Goal: Task Accomplishment & Management: Complete application form

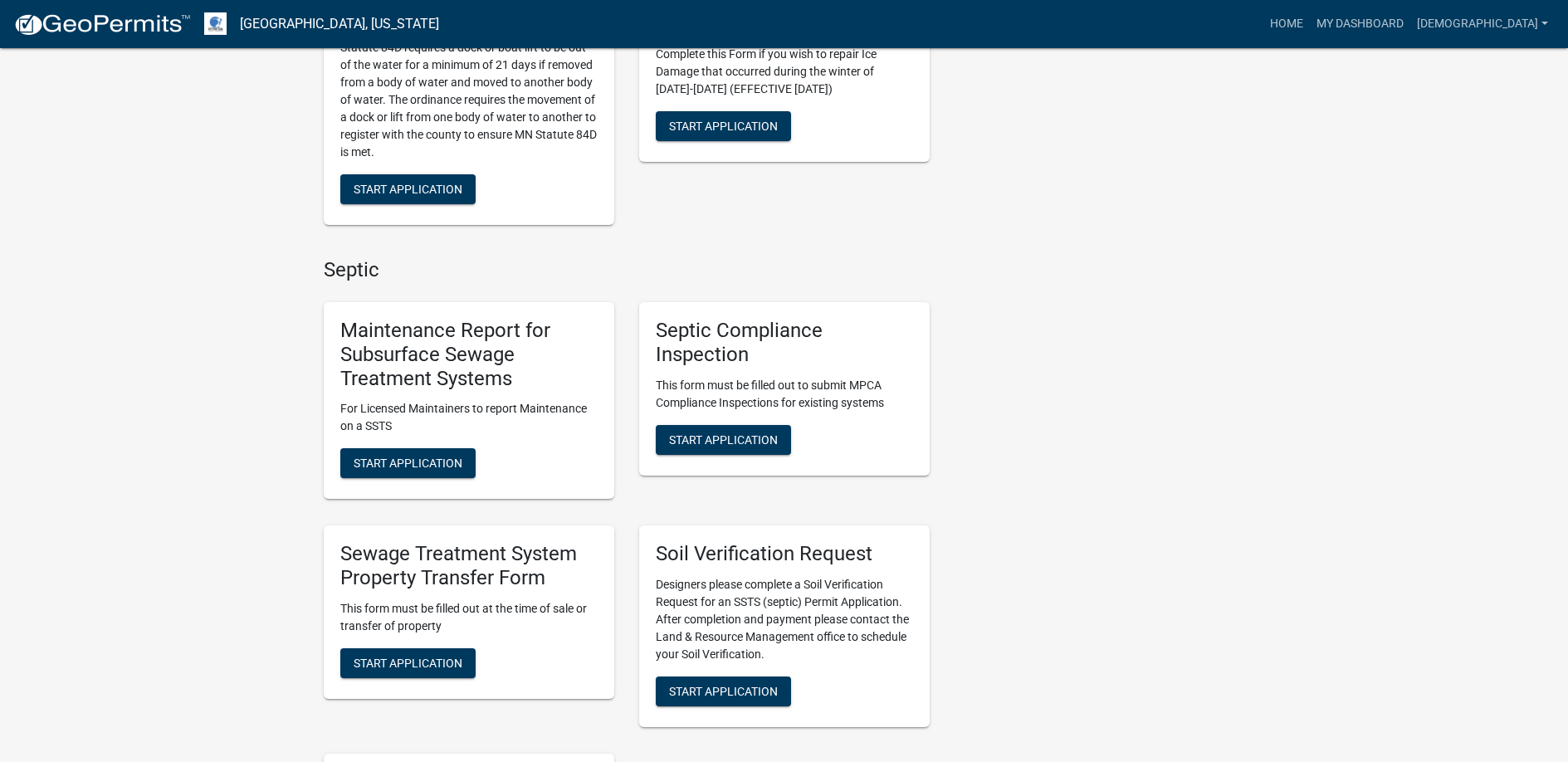
scroll to position [664, 0]
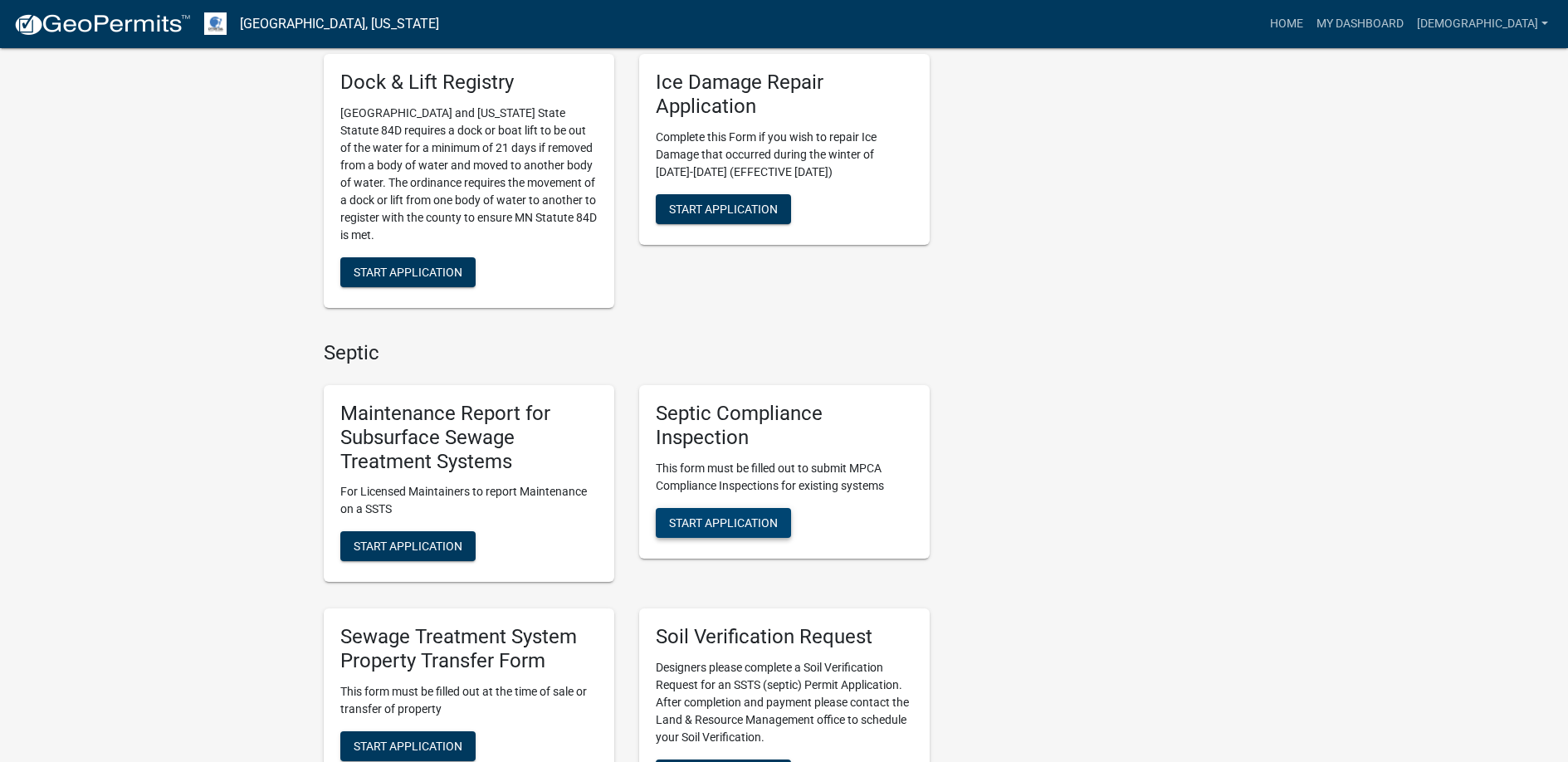
click at [745, 518] on span "Start Application" at bounding box center [723, 522] width 108 height 13
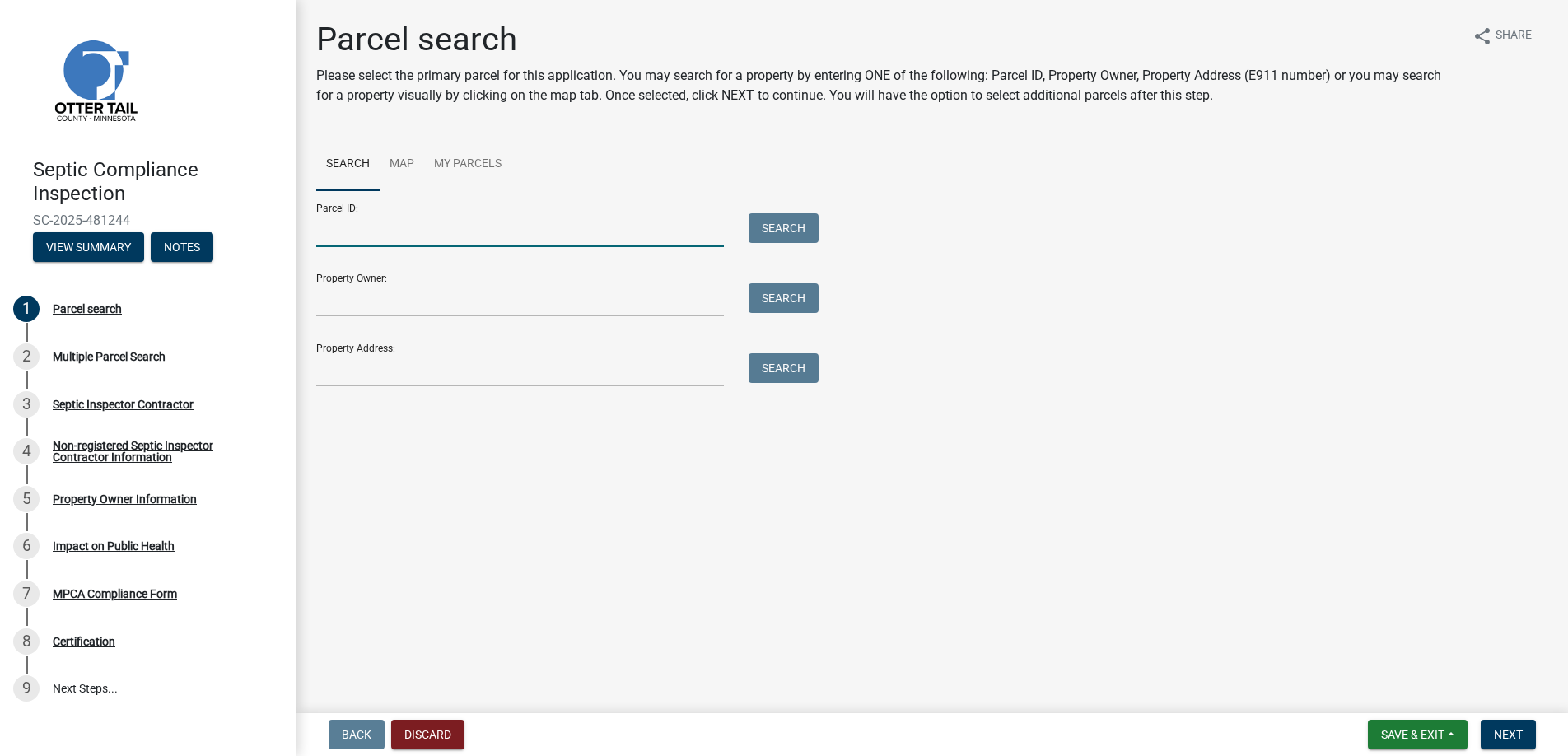
click at [353, 233] on input "Parcel ID:" at bounding box center [520, 230] width 408 height 34
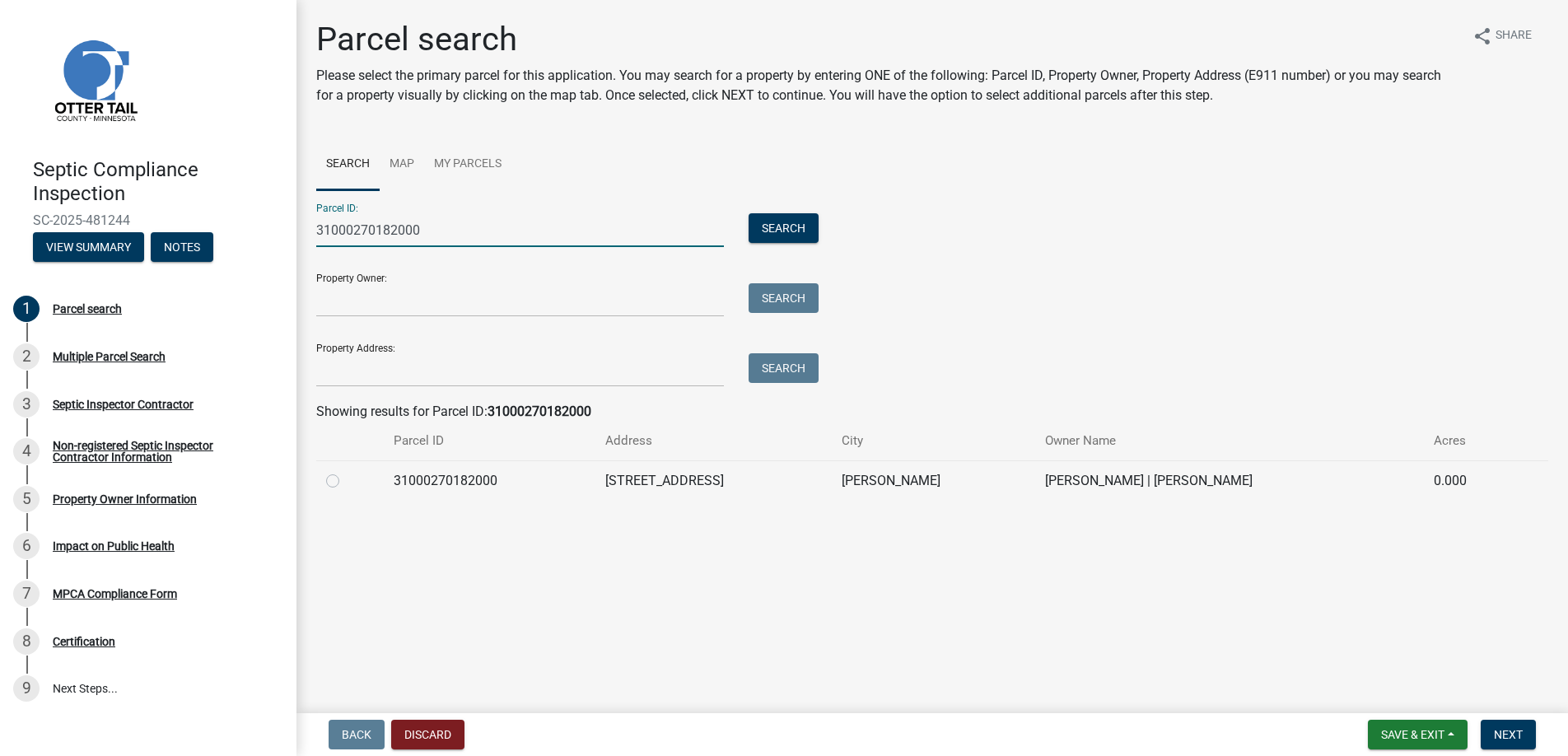
type input "31000270182000"
click at [346, 471] on label at bounding box center [346, 471] width 0 height 0
click at [346, 477] on input "radio" at bounding box center [351, 476] width 11 height 11
radio input "true"
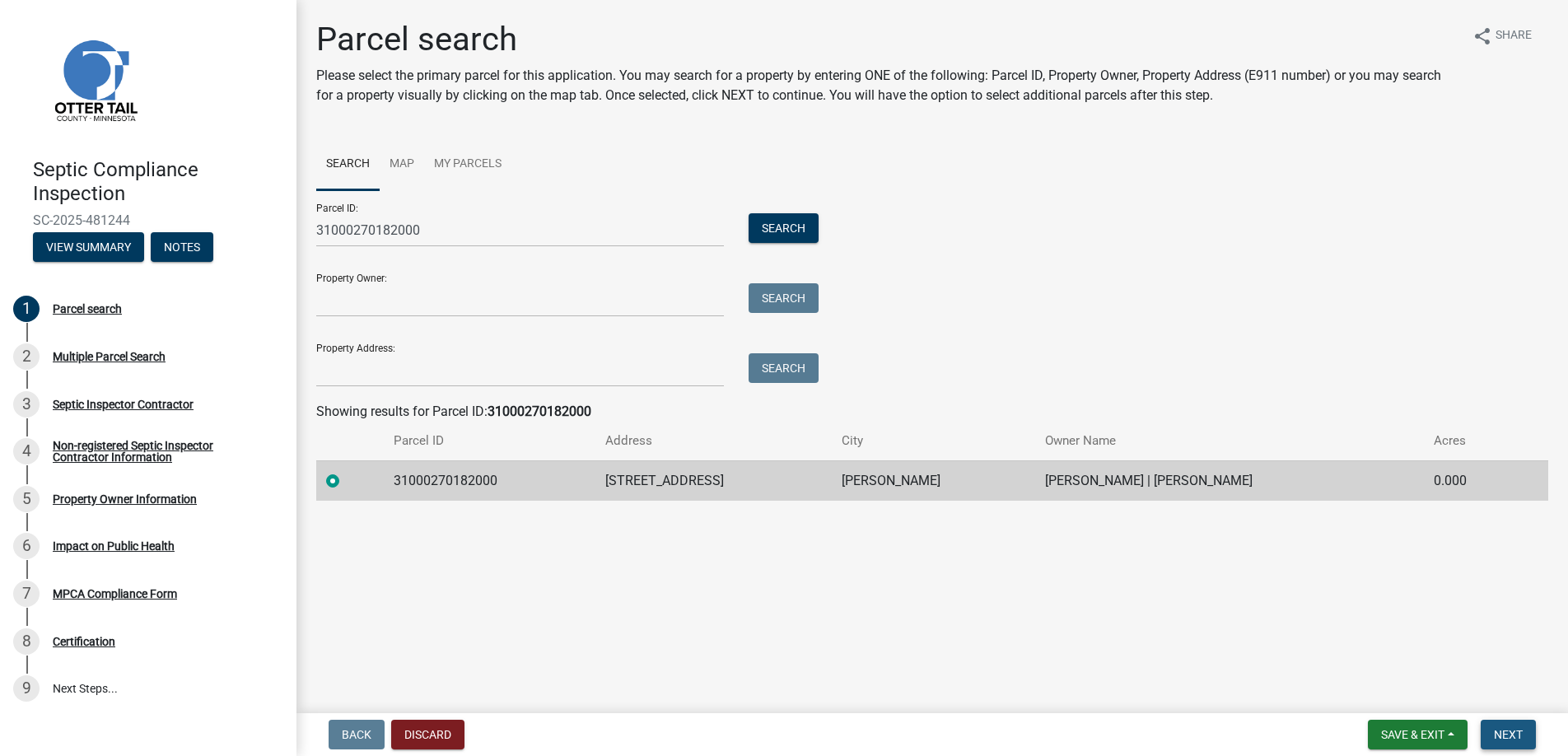
click at [1498, 734] on span "Next" at bounding box center [1508, 735] width 28 height 13
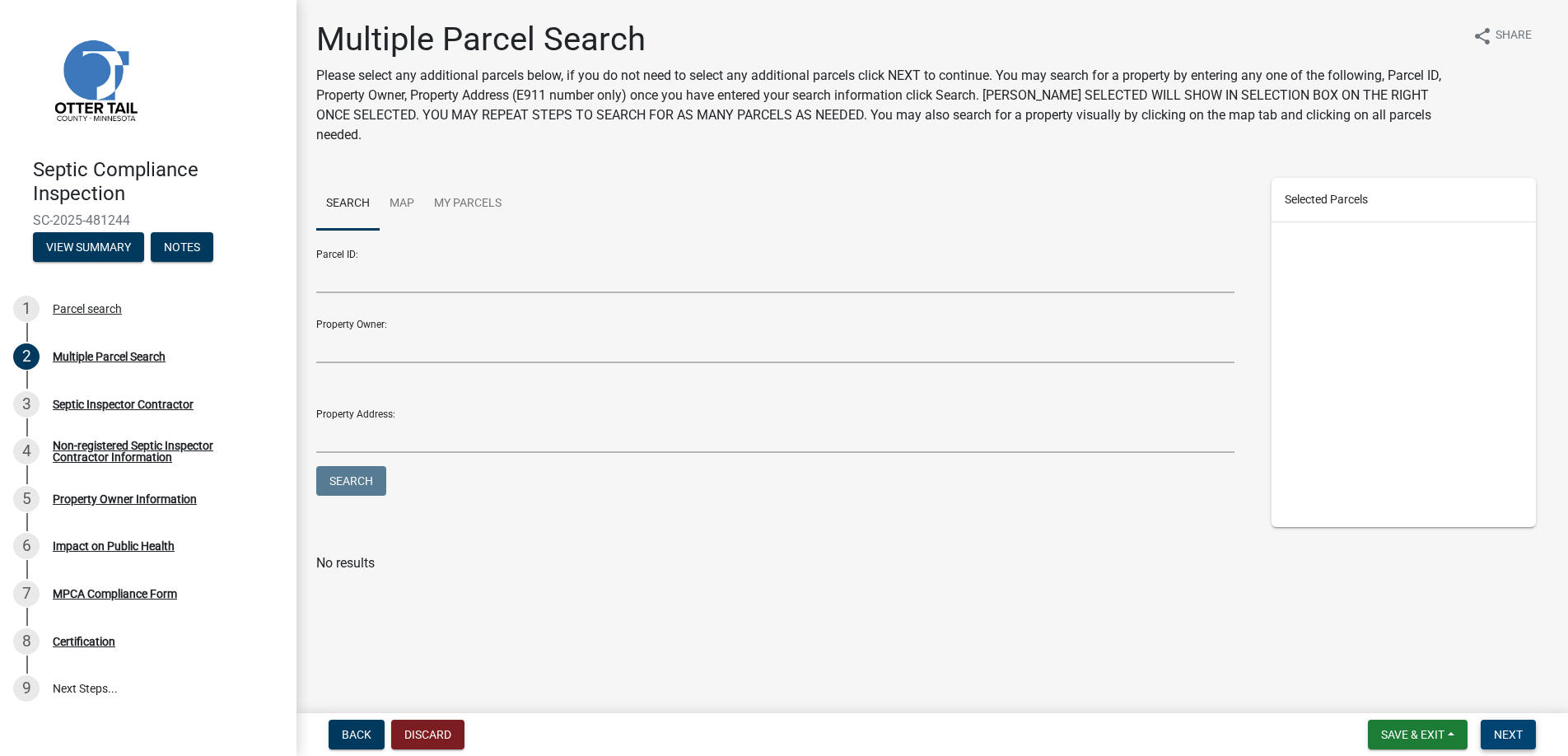
click at [1498, 734] on span "Next" at bounding box center [1508, 735] width 28 height 13
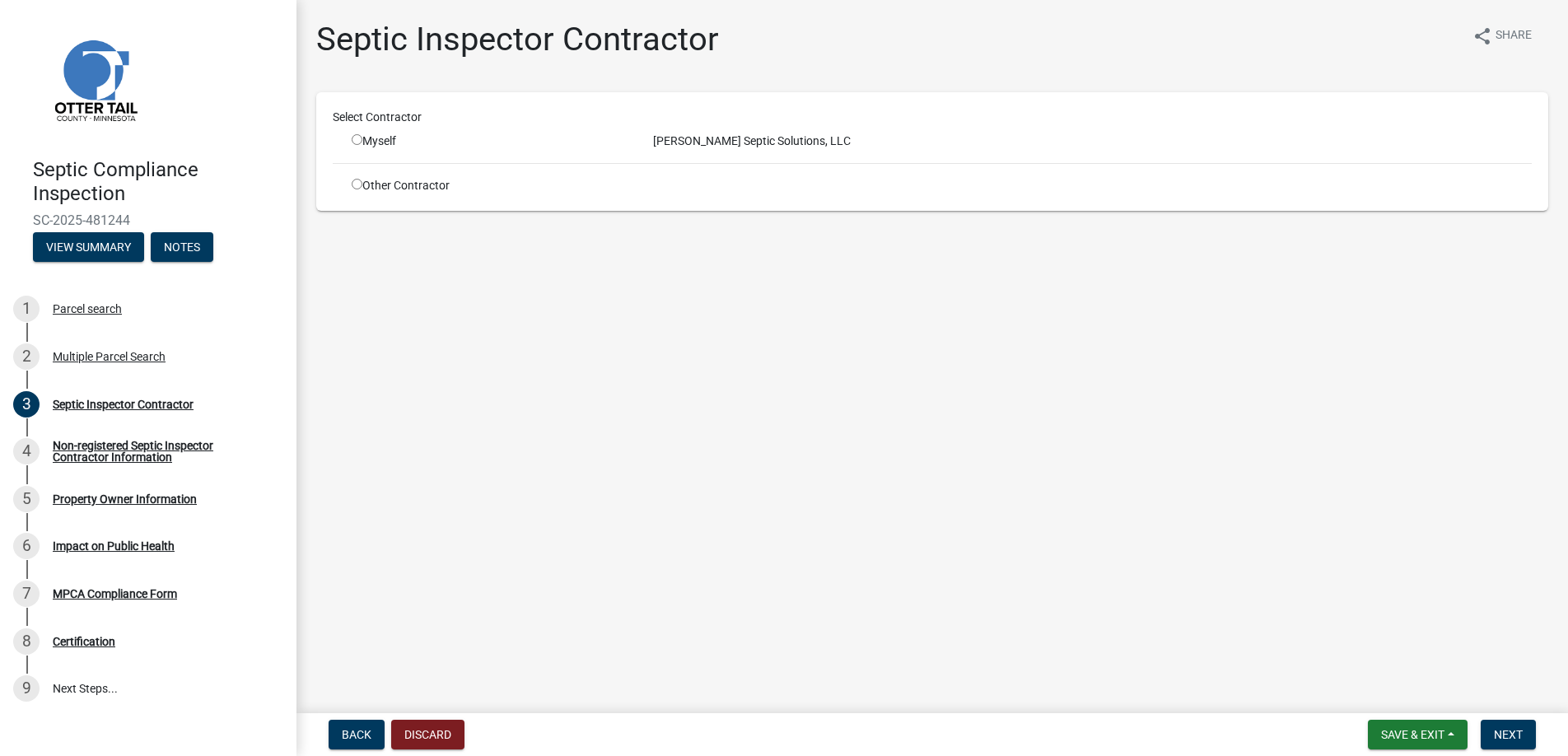
click at [357, 139] on input "radio" at bounding box center [357, 139] width 11 height 11
radio input "true"
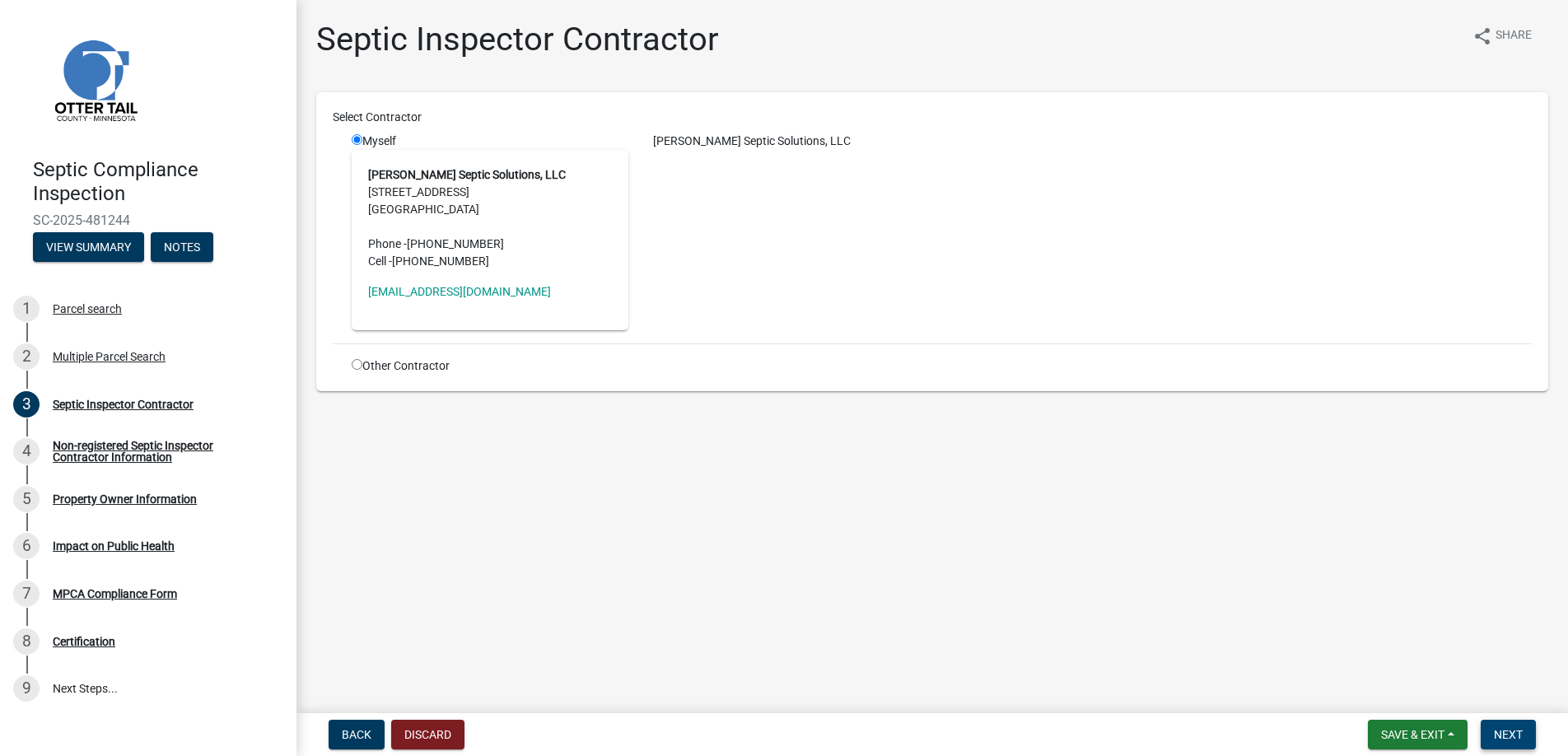
click at [1518, 730] on span "Next" at bounding box center [1508, 735] width 28 height 13
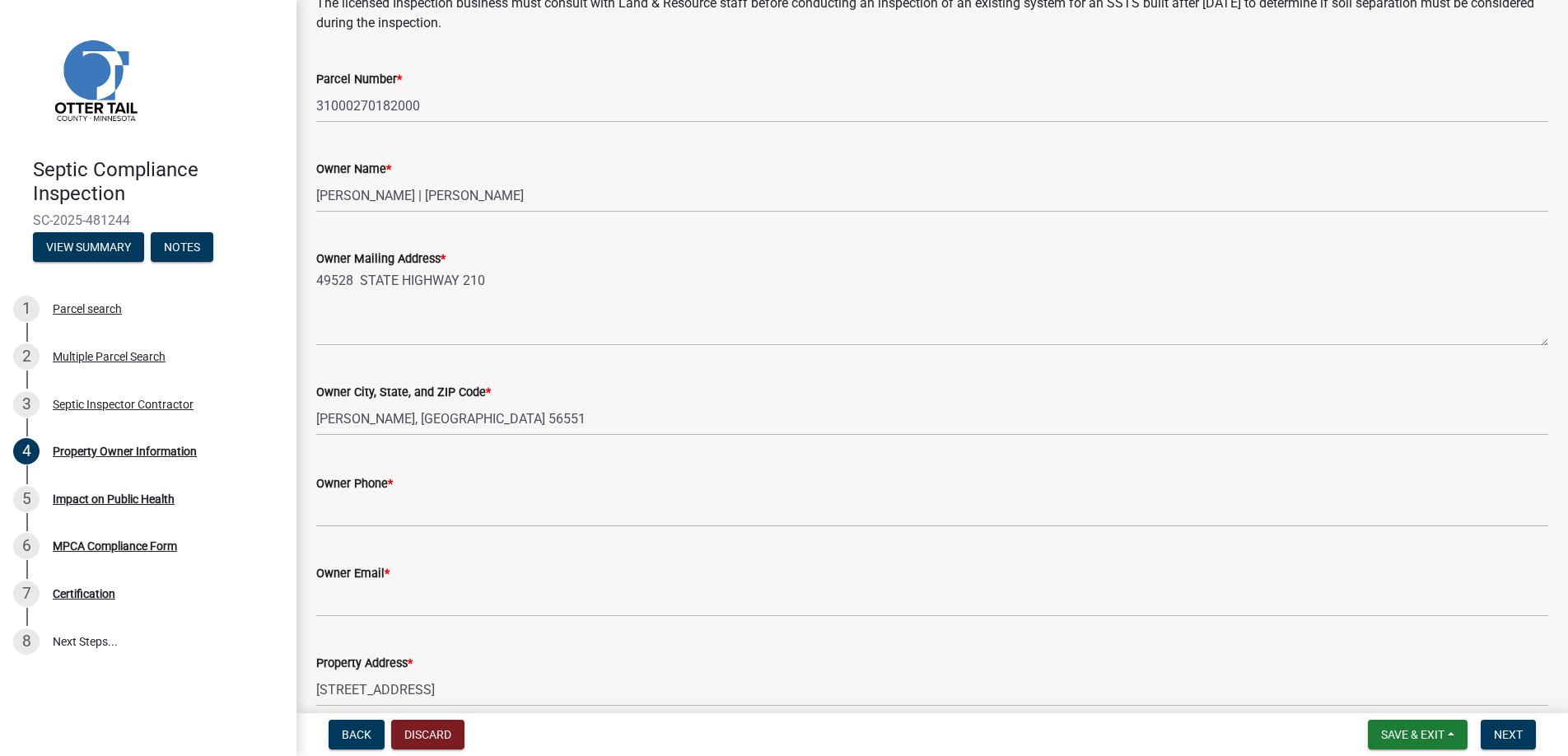
scroll to position [164, 0]
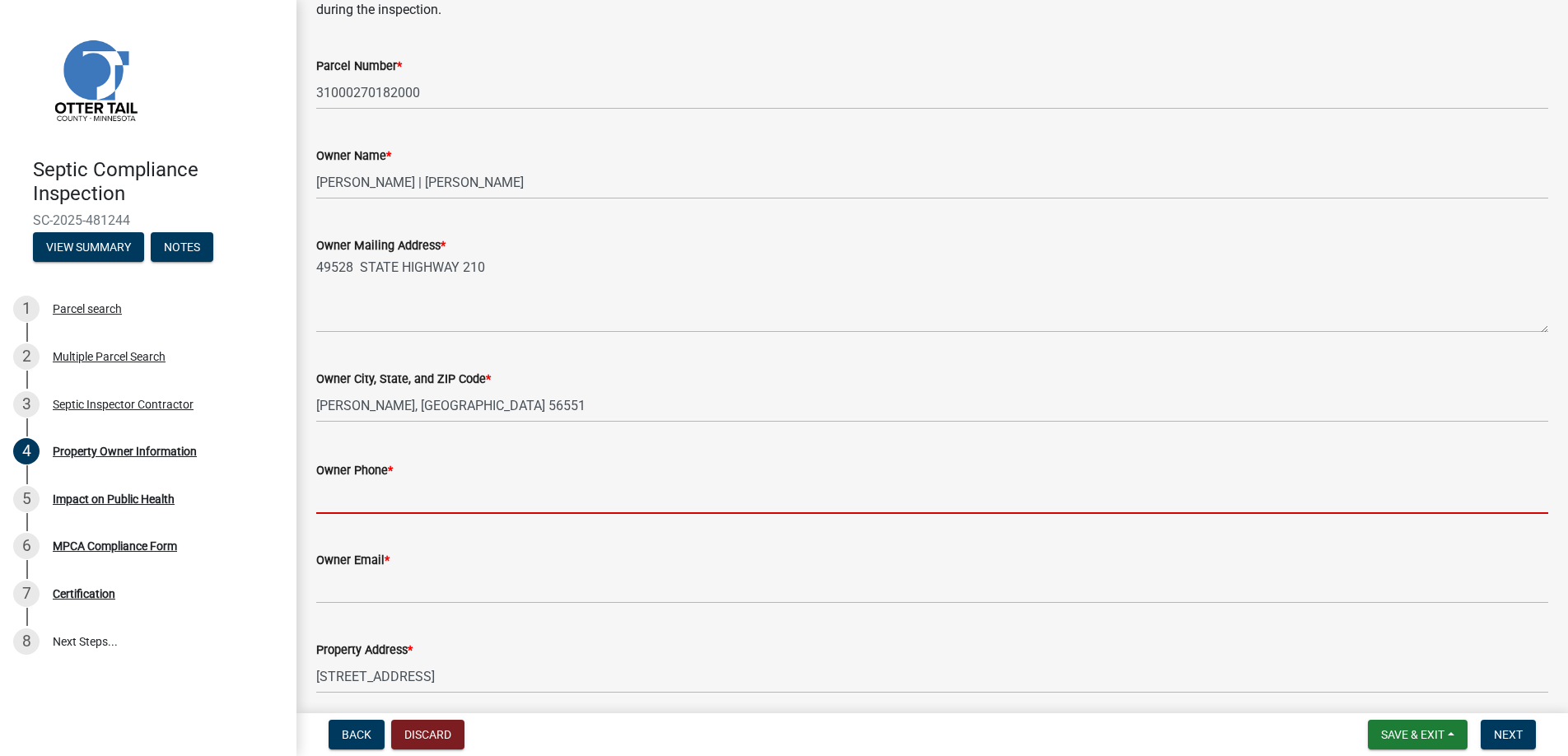
click at [345, 492] on input "Owner Phone *" at bounding box center [932, 497] width 1232 height 34
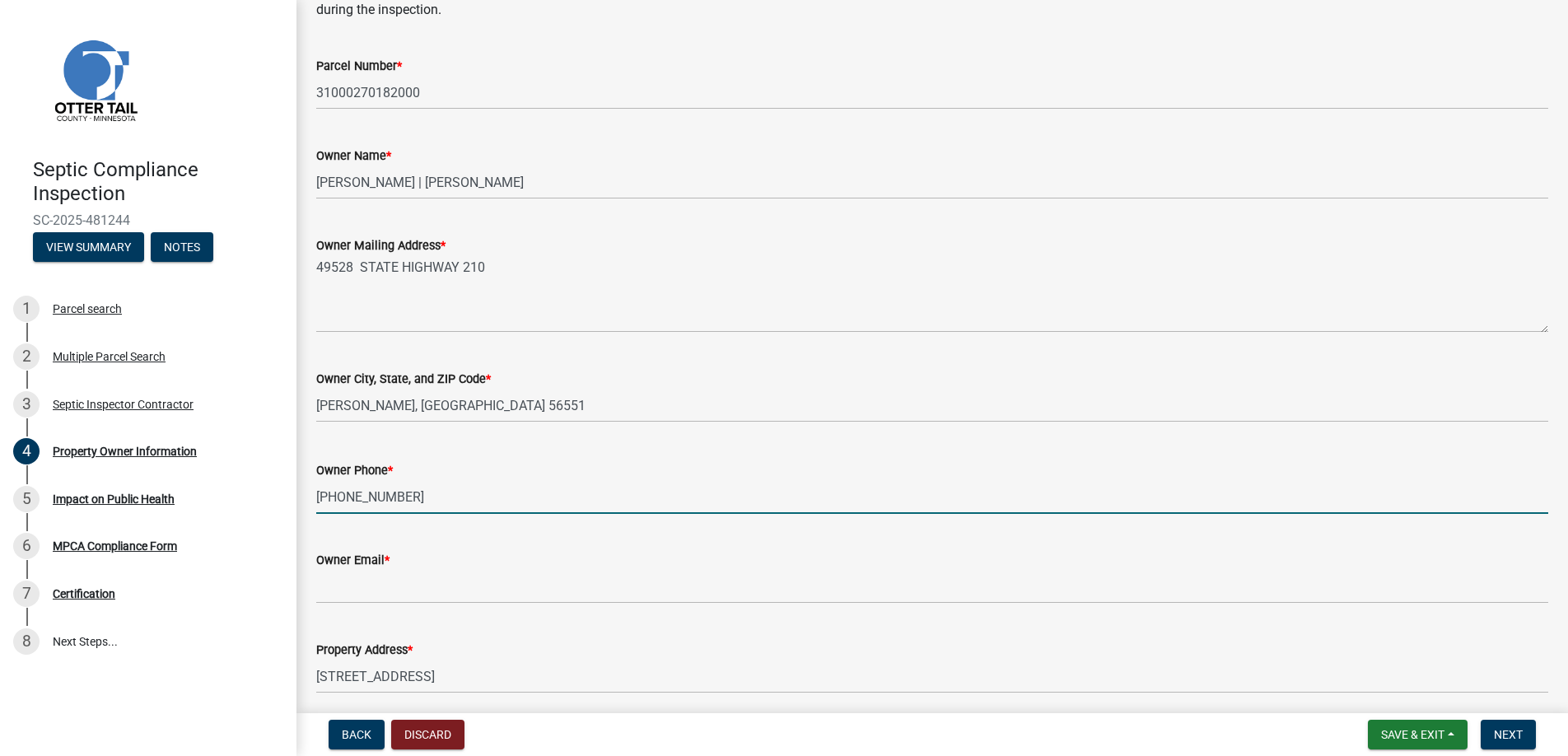
type input "[PHONE_NUMBER]"
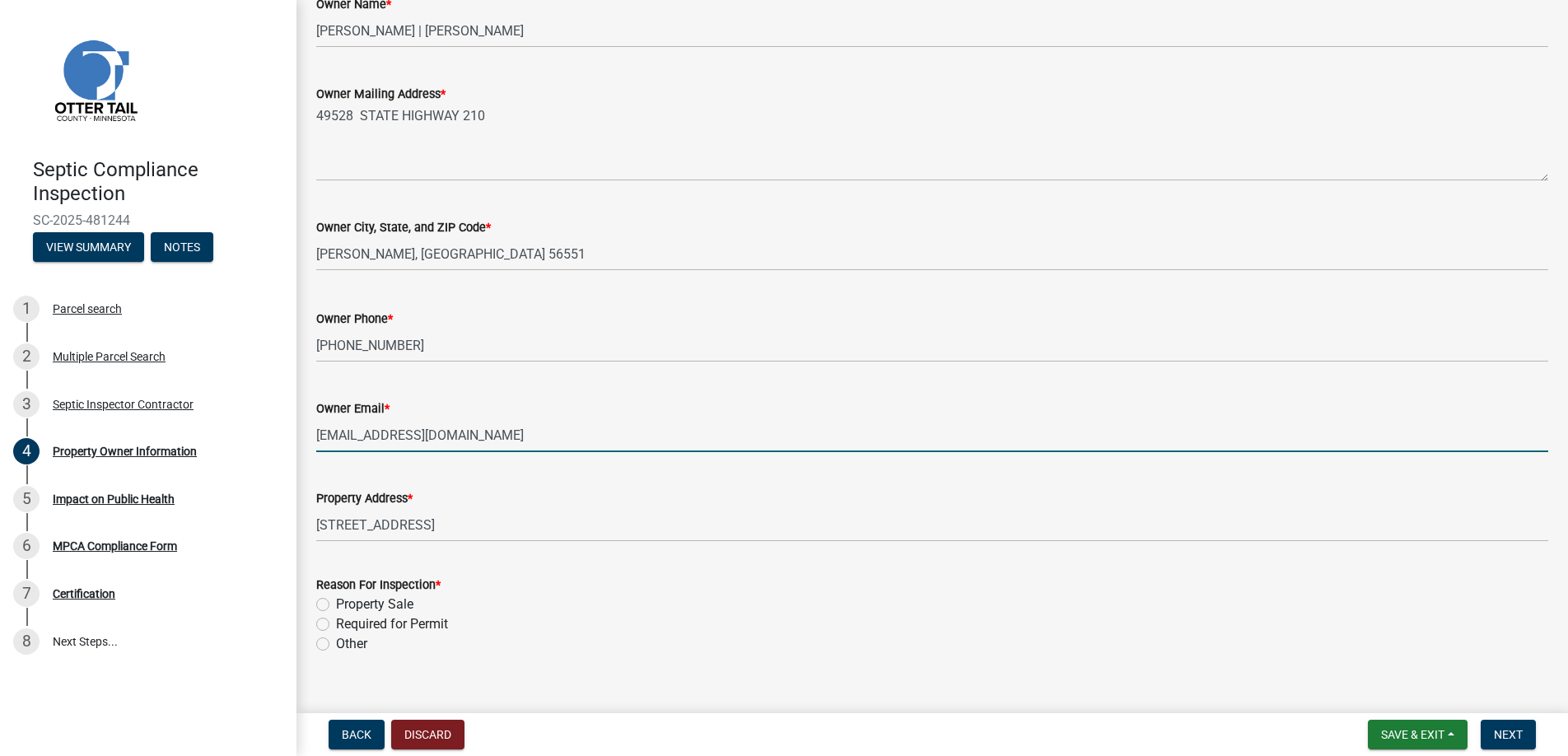
scroll to position [343, 0]
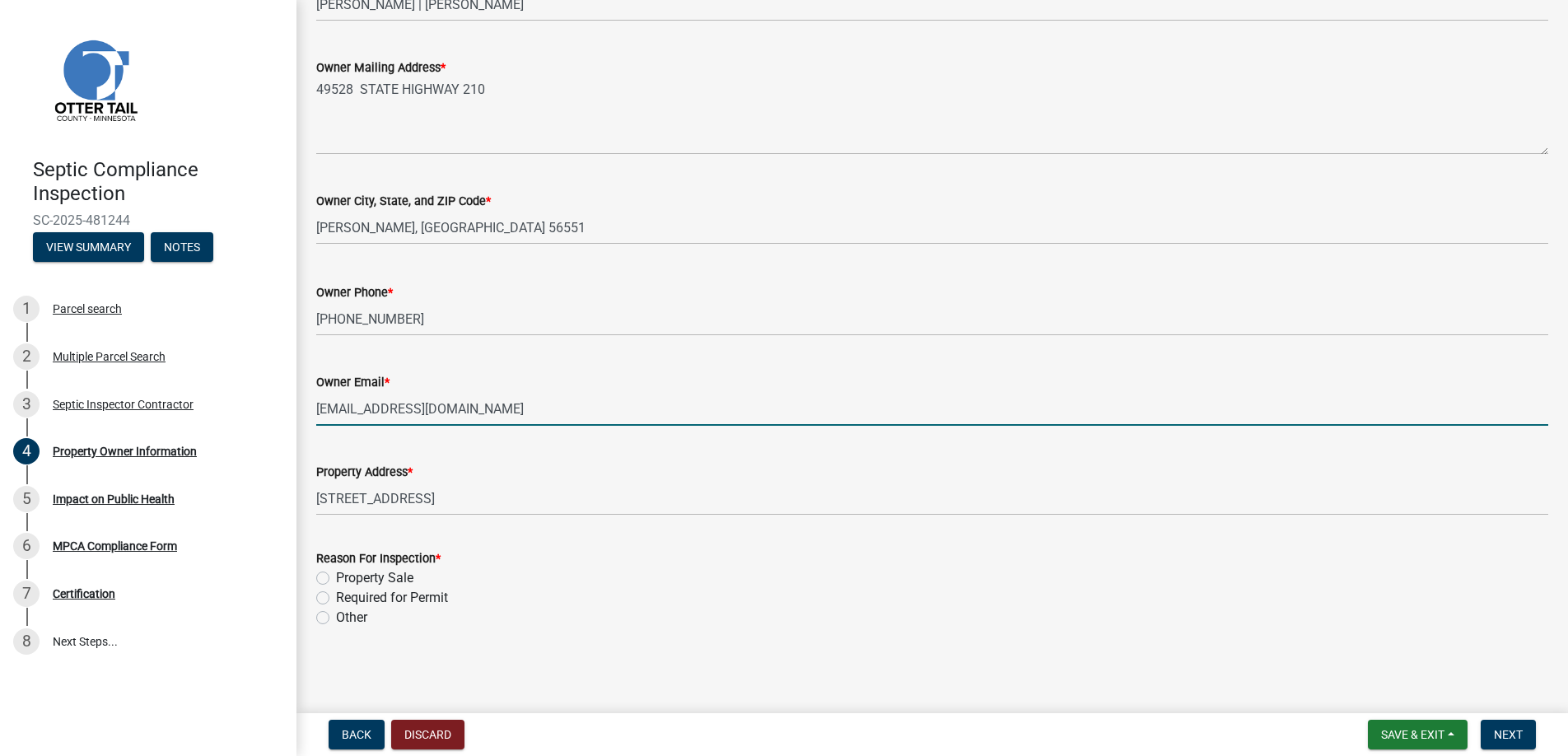
type input "[EMAIL_ADDRESS][DOMAIN_NAME]"
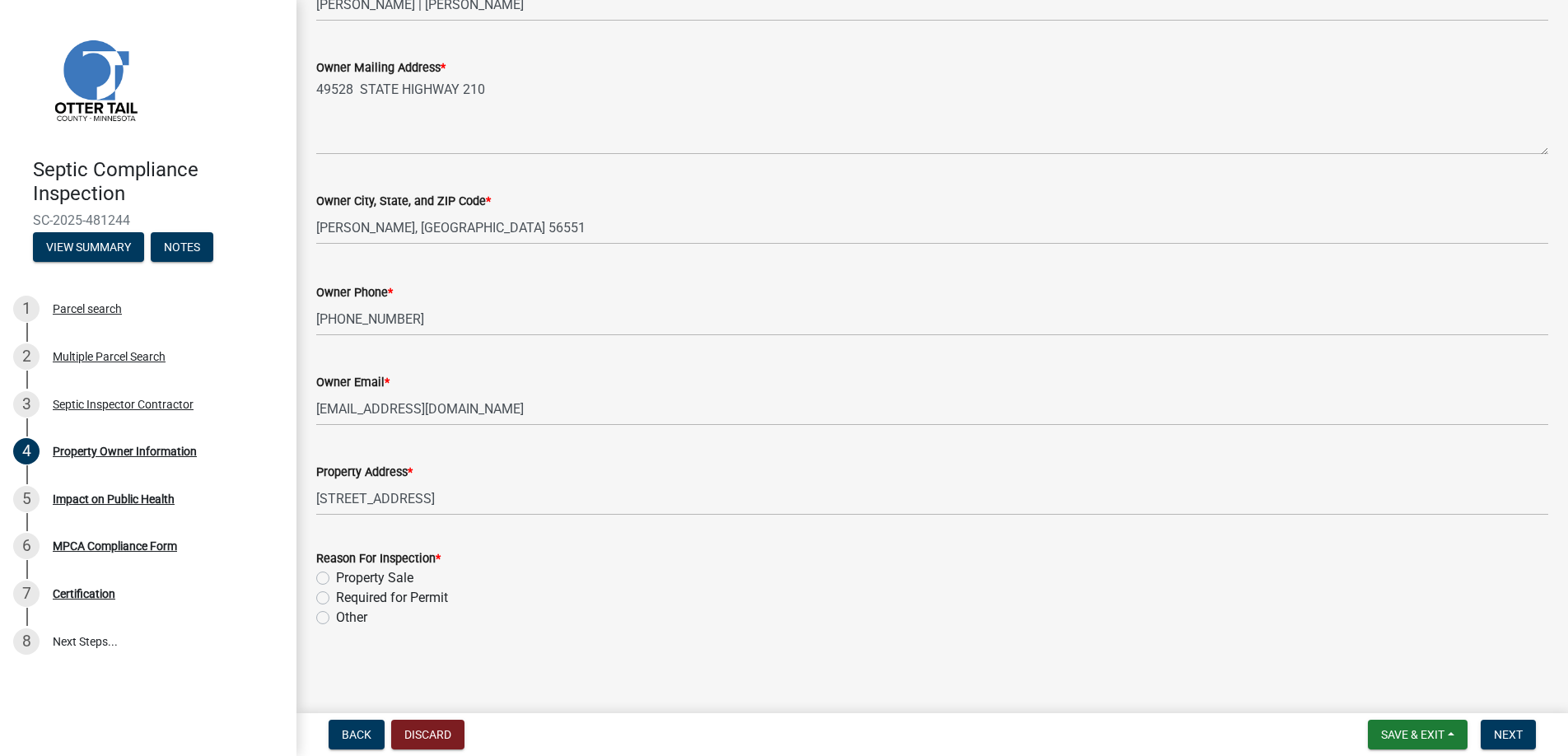
click at [336, 594] on label "Required for Permit" at bounding box center [392, 598] width 112 height 20
click at [336, 594] on input "Required for Permit" at bounding box center [341, 593] width 11 height 11
radio input "true"
click at [1496, 736] on span "Next" at bounding box center [1508, 735] width 28 height 13
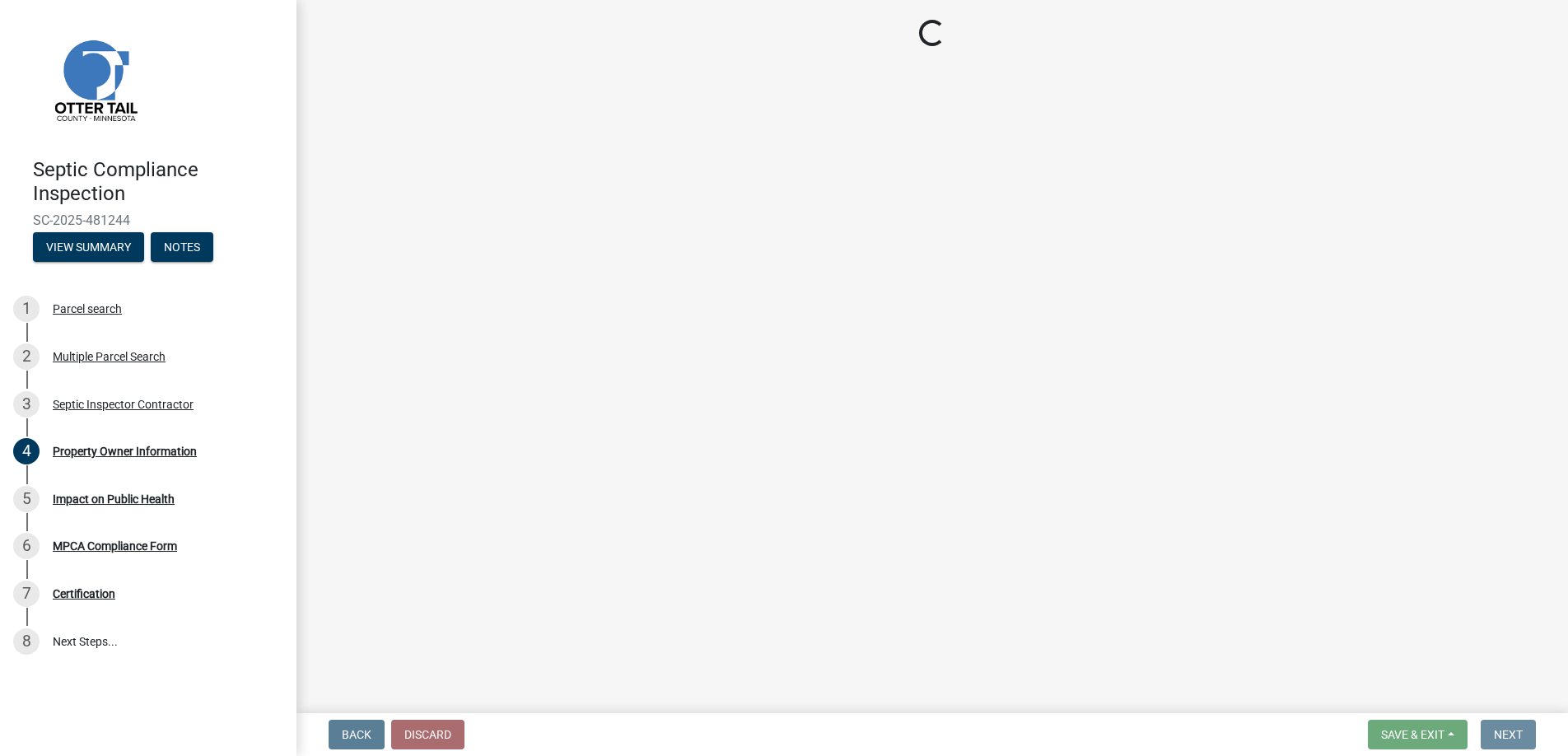
scroll to position [0, 0]
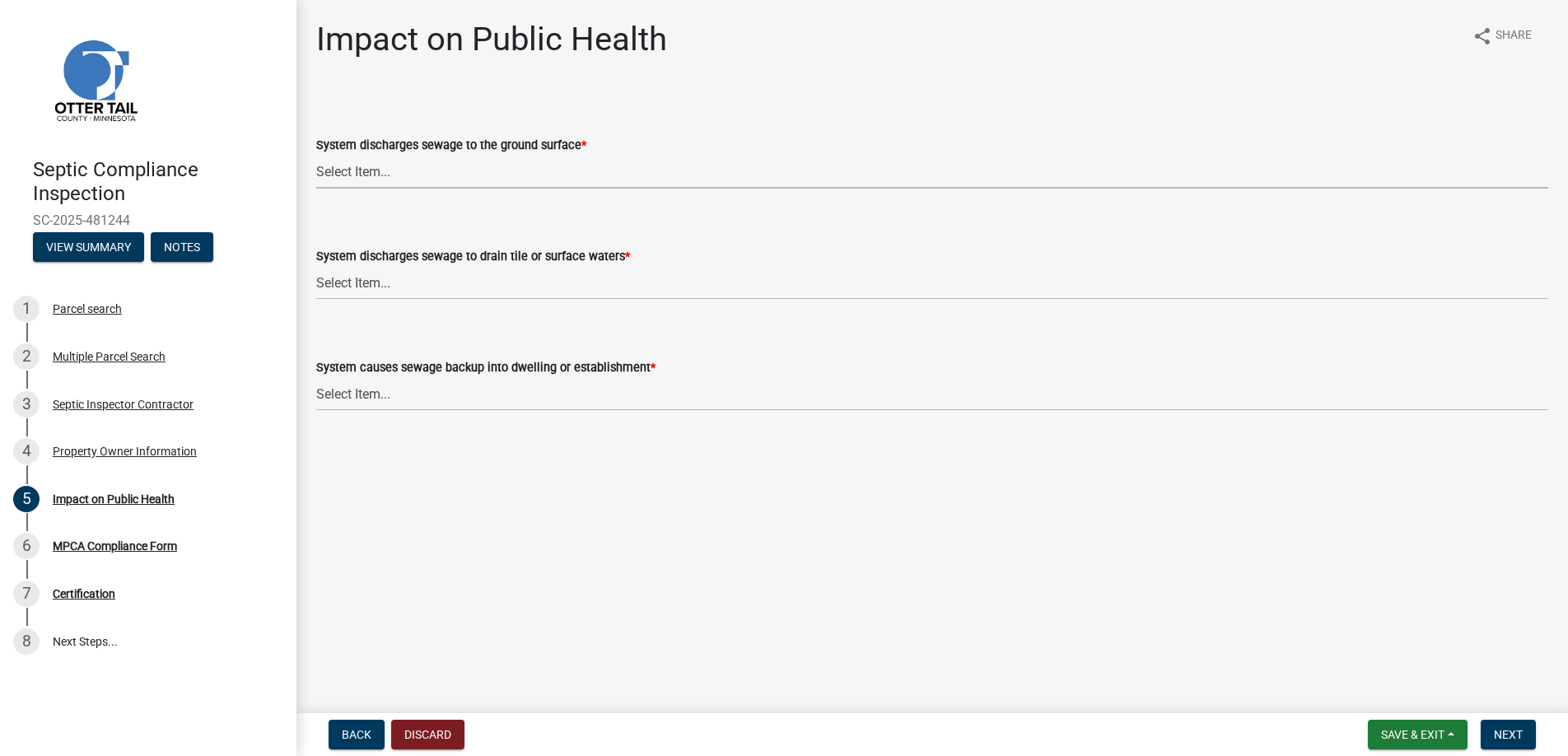
click at [362, 164] on select "Select Item... Yes No" at bounding box center [932, 171] width 1232 height 34
click at [316, 155] on select "Select Item... Yes No" at bounding box center [932, 171] width 1232 height 34
select select "1a7c86e4-cf6b-41f6-afe3-3c9098e6f82c"
click at [367, 275] on select "Select Item... Yes No" at bounding box center [932, 283] width 1232 height 34
click at [316, 266] on select "Select Item... Yes No" at bounding box center [932, 283] width 1232 height 34
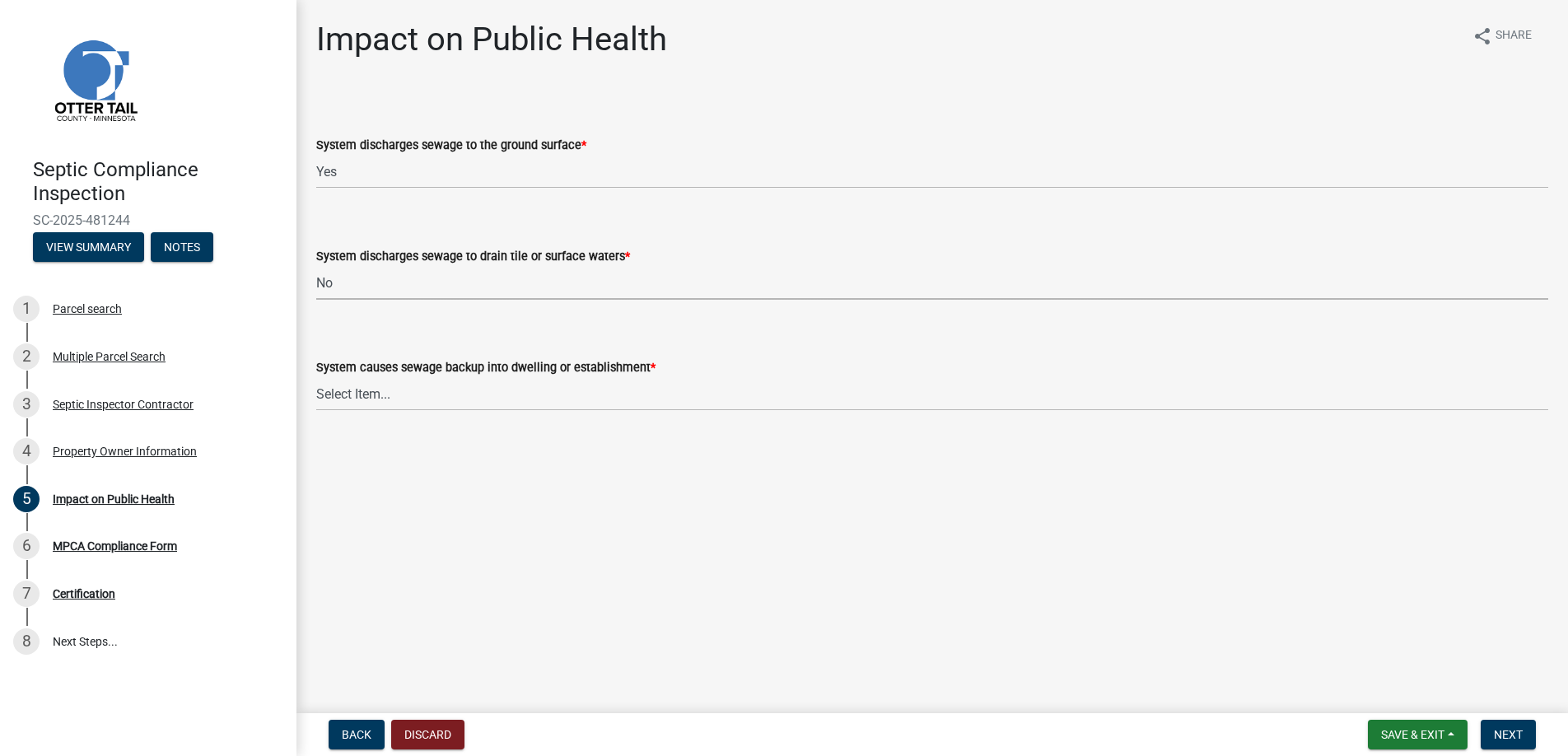
select select "7d491a2b-e9f0-4952-b474-53ca749b22af"
click at [356, 391] on select "Select Item... Yes No" at bounding box center [932, 394] width 1232 height 34
click at [316, 378] on select "Select Item... Yes No" at bounding box center [932, 394] width 1232 height 34
select select "6e07b46b-a403-4f3e-b4fc-218acc732c01"
click at [1504, 729] on span "Next" at bounding box center [1508, 735] width 28 height 13
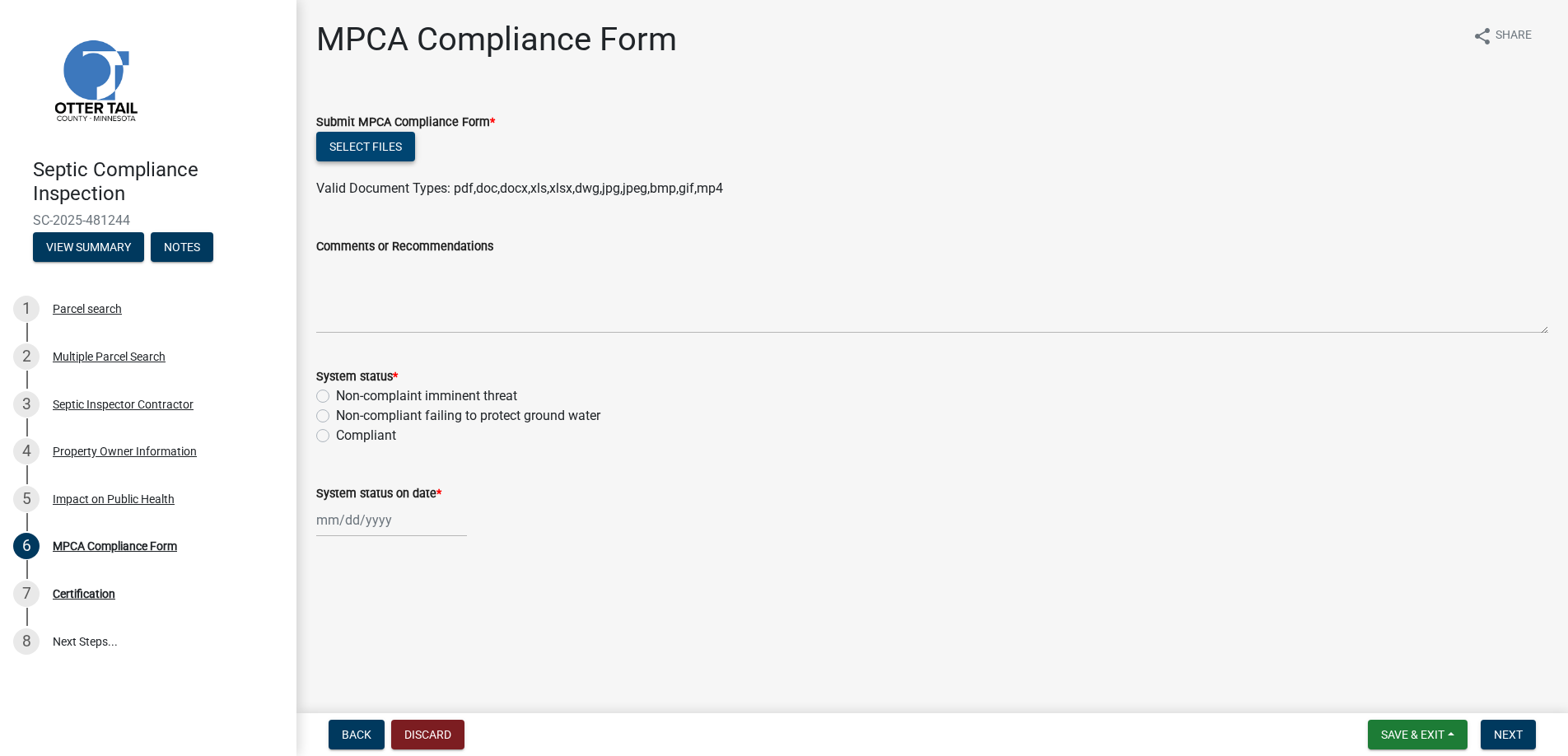
click at [395, 147] on button "Select files" at bounding box center [365, 146] width 99 height 29
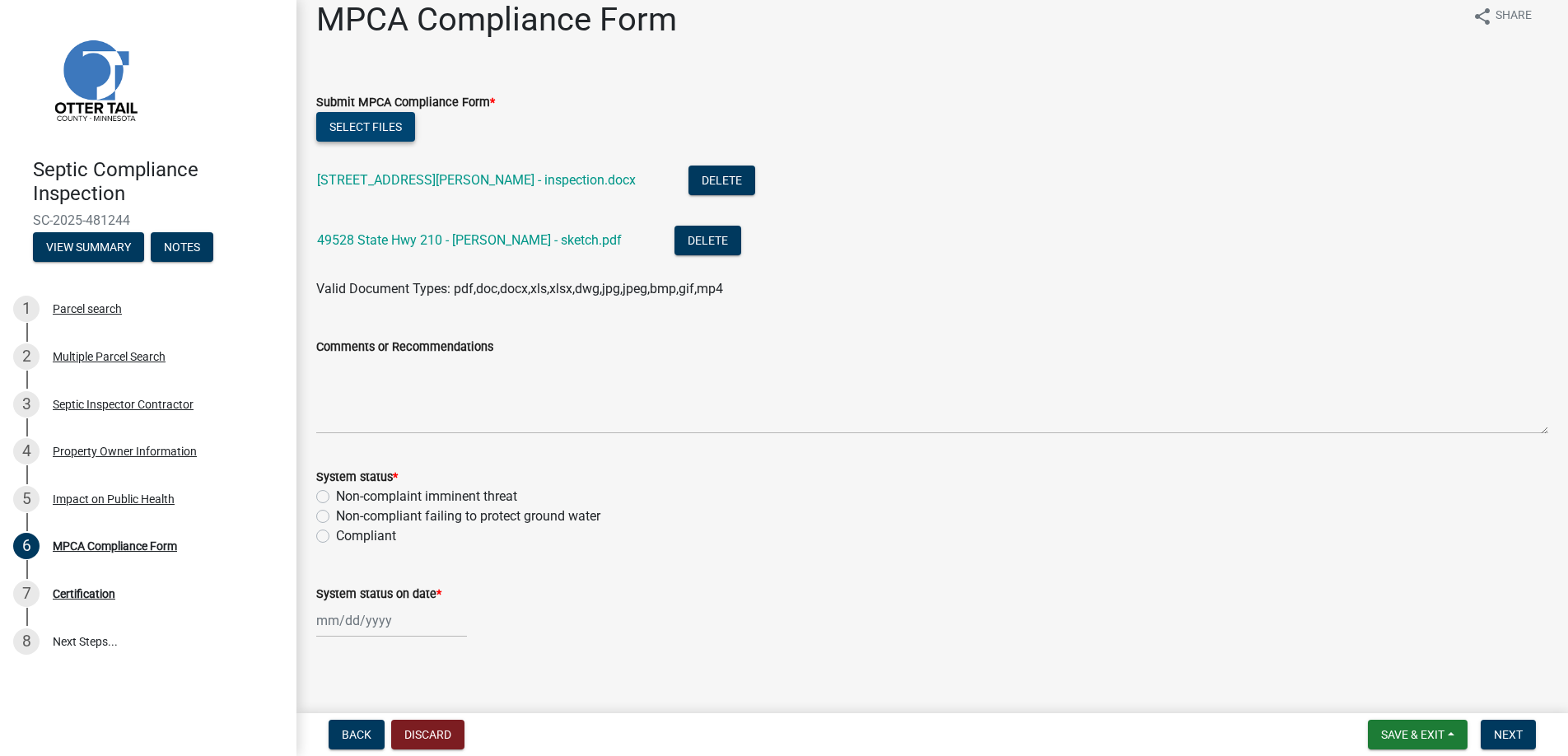
scroll to position [29, 0]
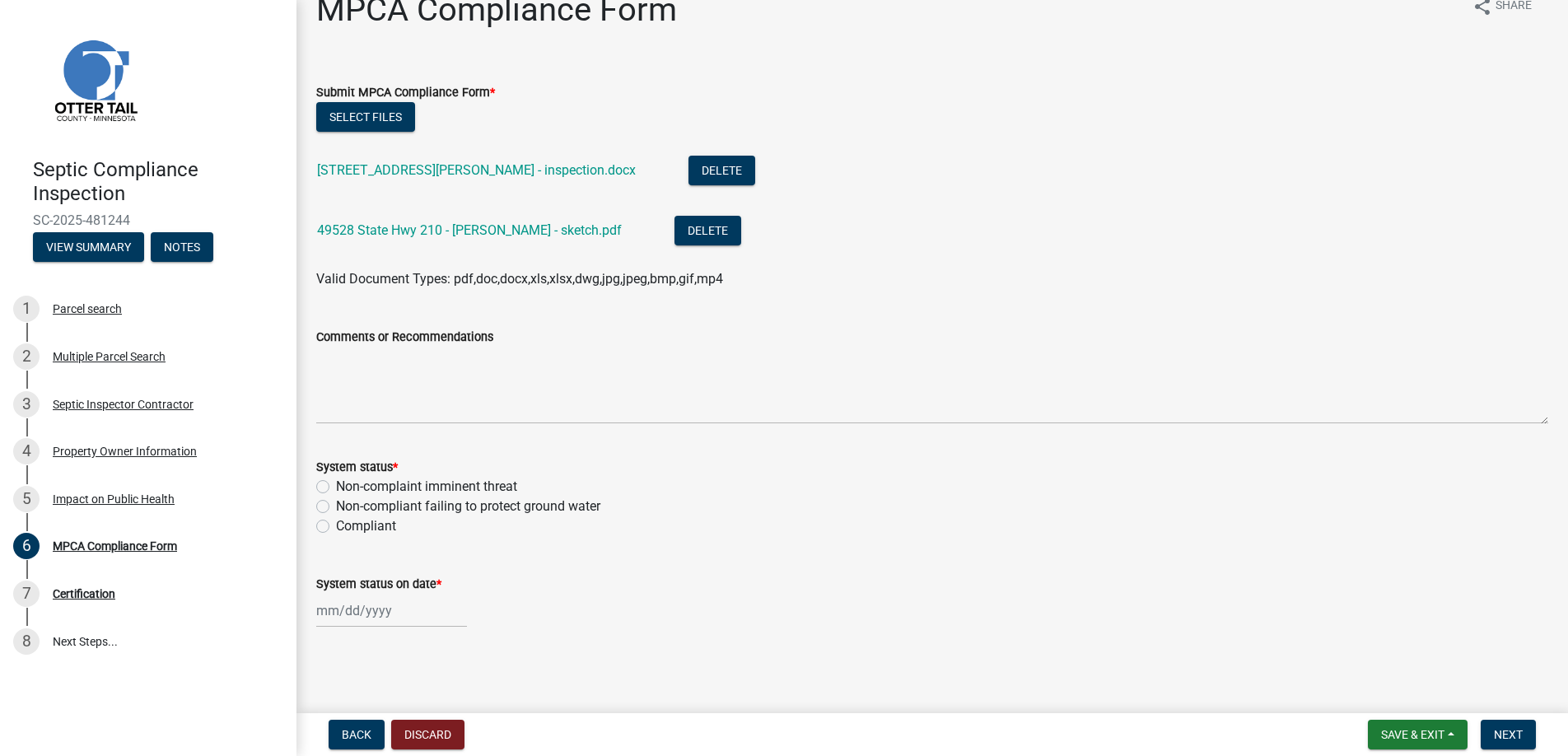
click at [336, 486] on label "Non-complaint imminent threat" at bounding box center [426, 487] width 181 height 20
click at [336, 486] on input "Non-complaint imminent threat" at bounding box center [341, 482] width 11 height 11
radio input "true"
click at [349, 617] on div at bounding box center [392, 610] width 151 height 34
select select "9"
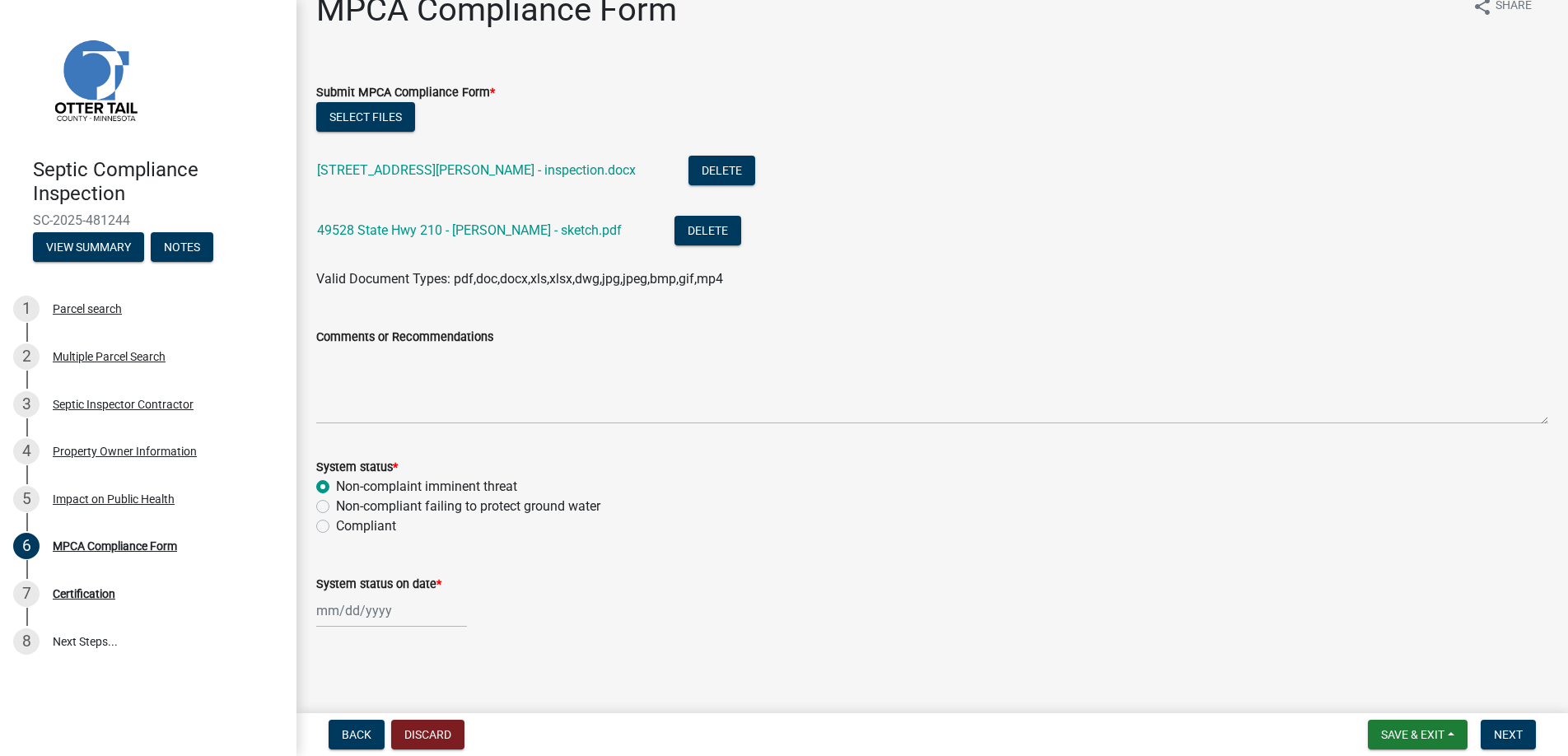
select select "2025"
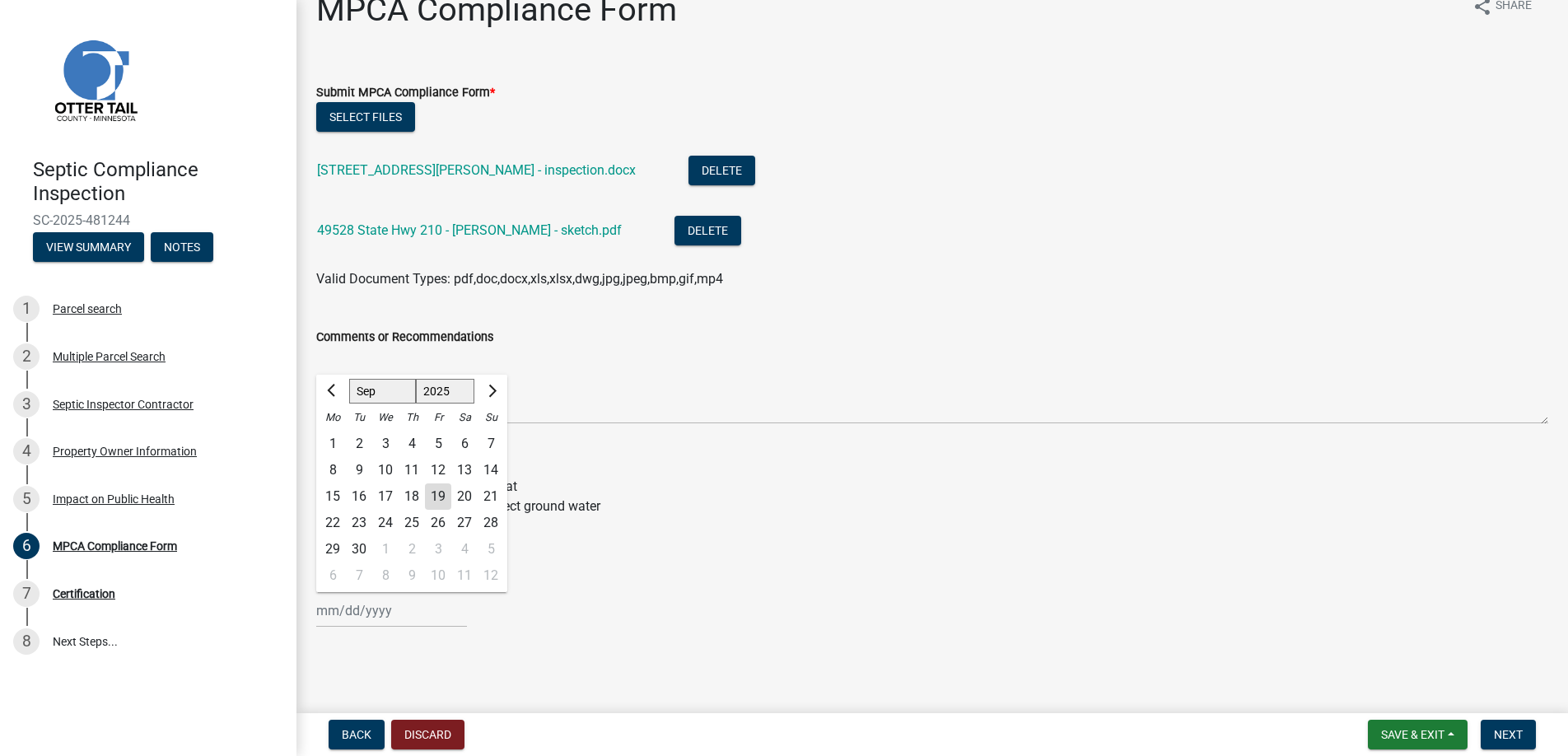
click at [442, 496] on div "19" at bounding box center [438, 497] width 27 height 27
type input "[DATE]"
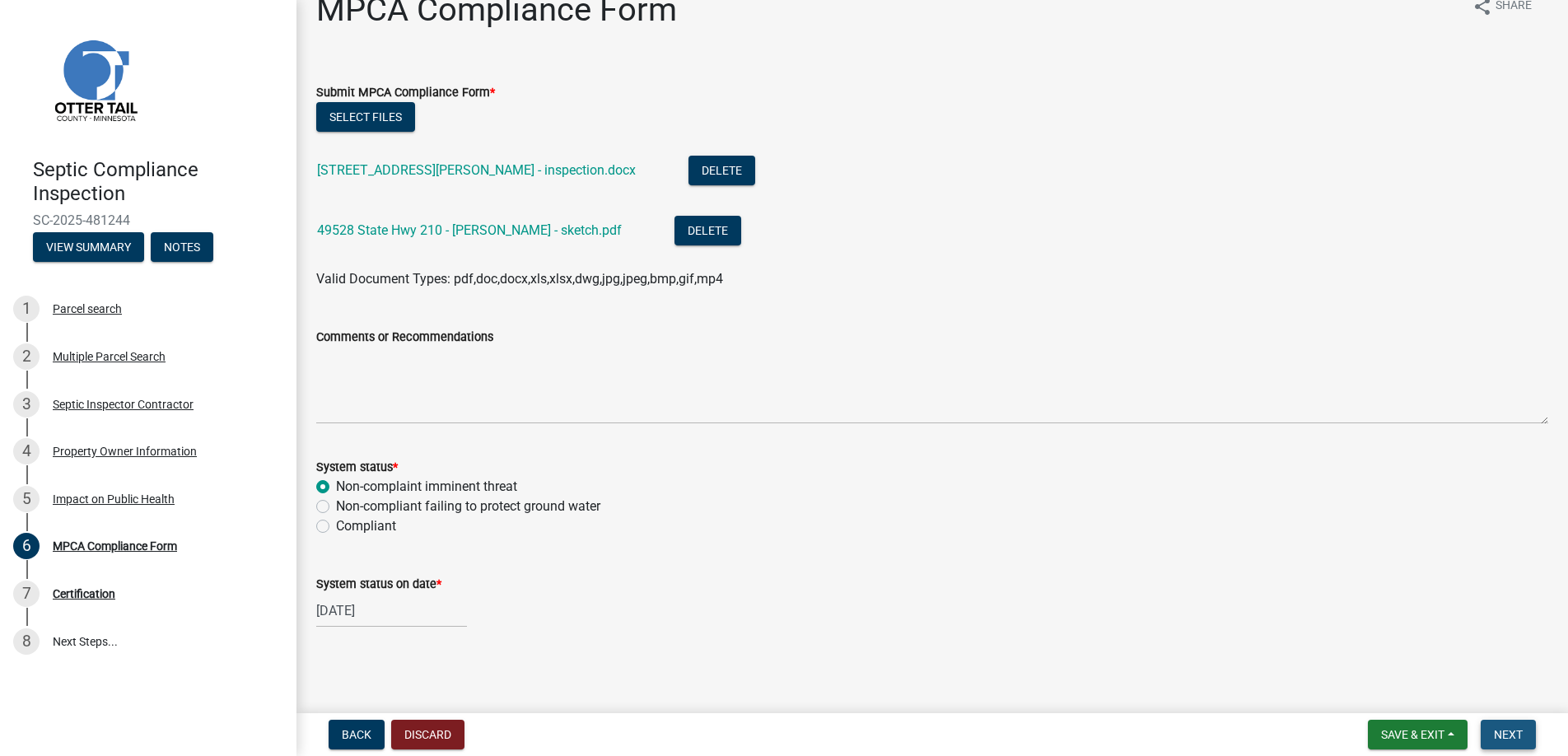
click at [1509, 729] on span "Next" at bounding box center [1508, 735] width 28 height 13
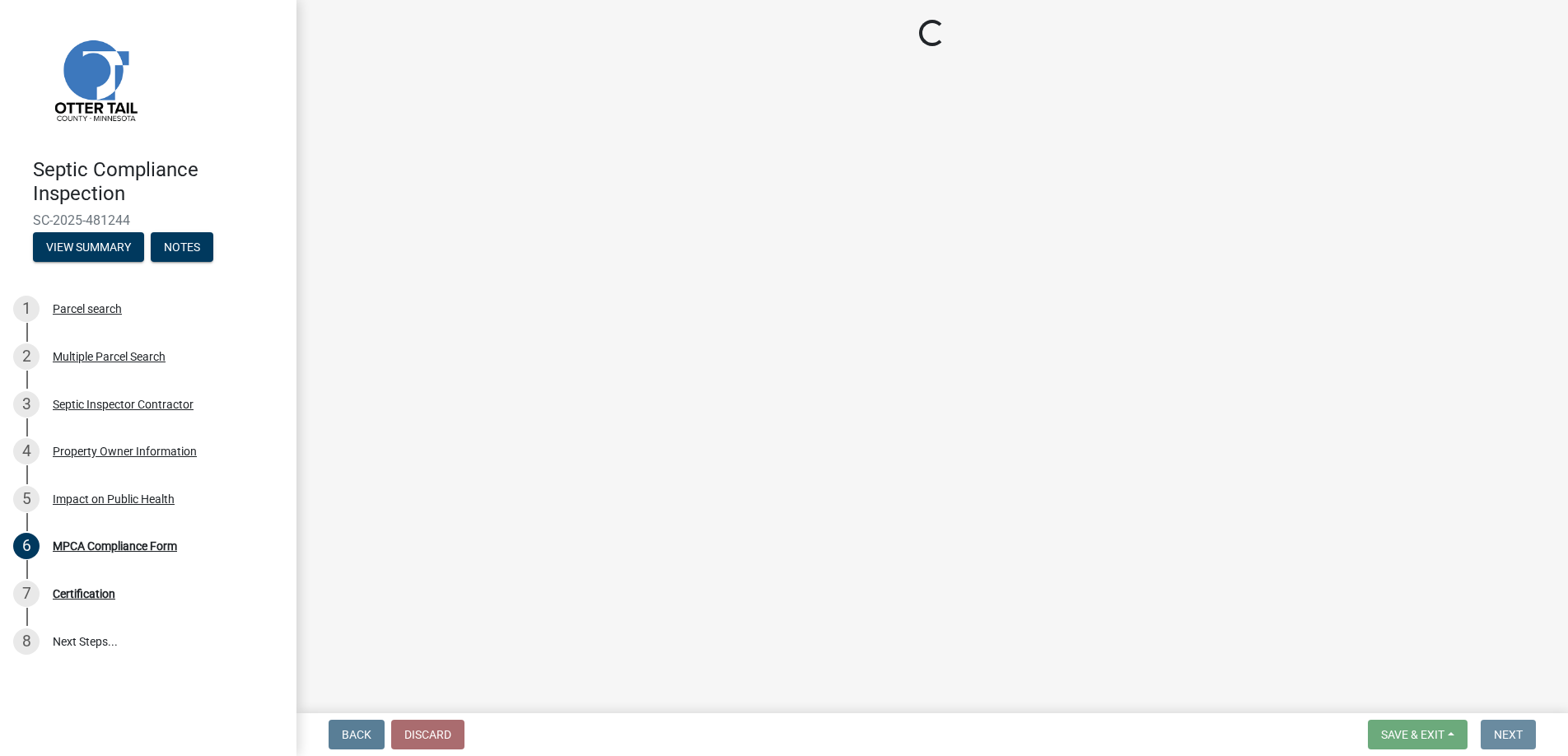
scroll to position [0, 0]
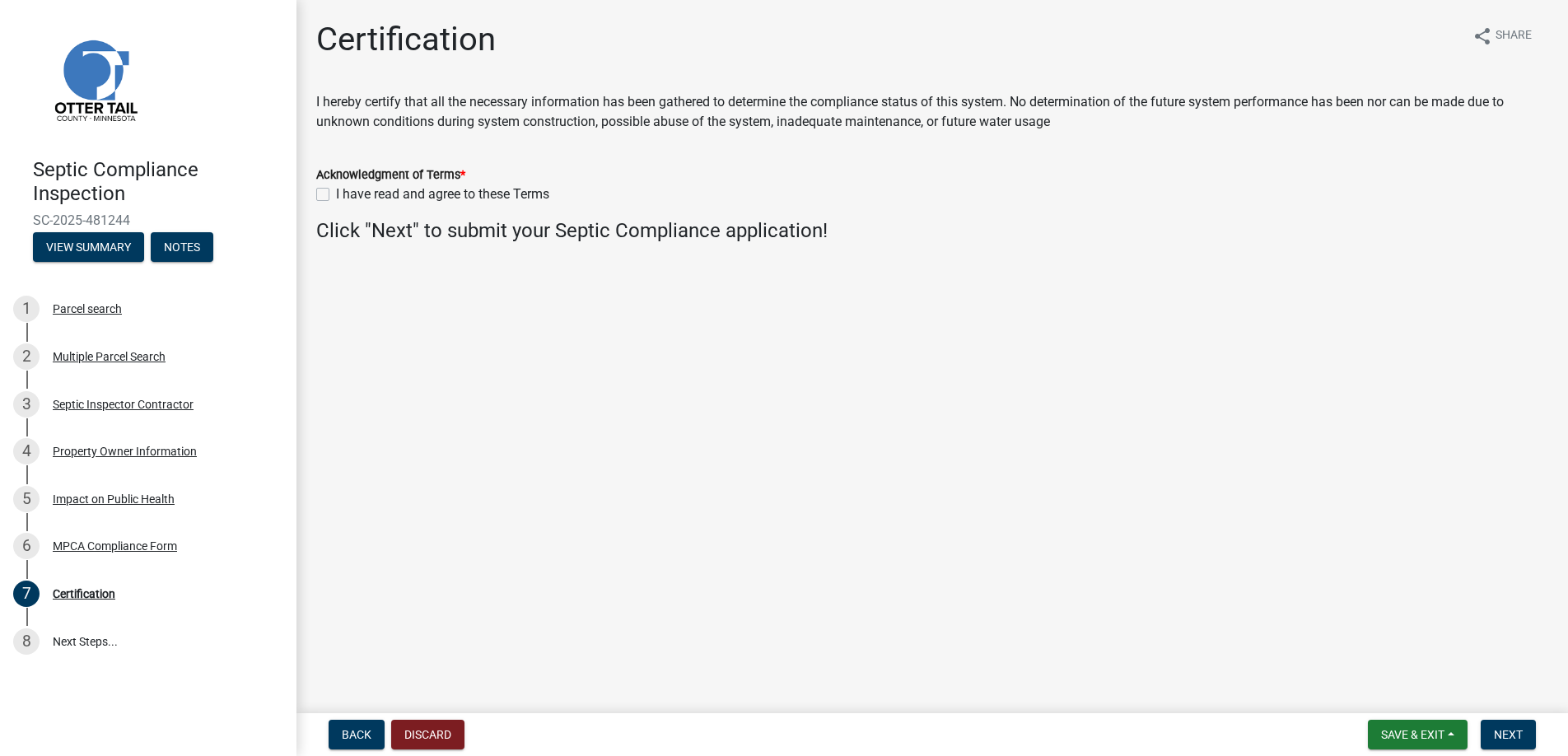
click at [336, 197] on label "I have read and agree to these Terms" at bounding box center [442, 195] width 213 height 20
click at [336, 195] on input "I have read and agree to these Terms" at bounding box center [341, 190] width 11 height 11
checkbox input "true"
click at [1508, 726] on button "Next" at bounding box center [1508, 734] width 55 height 29
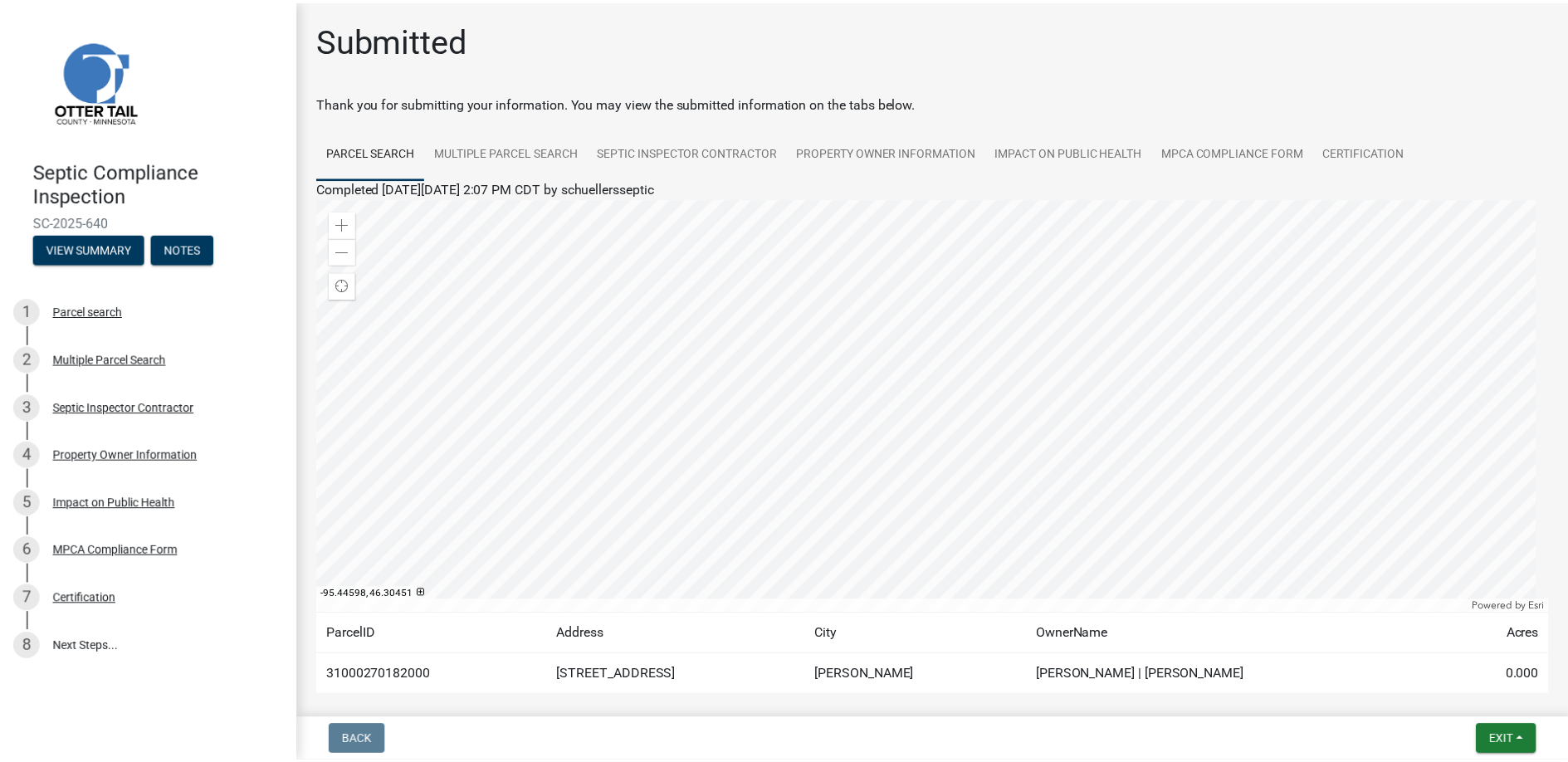
scroll to position [81, 0]
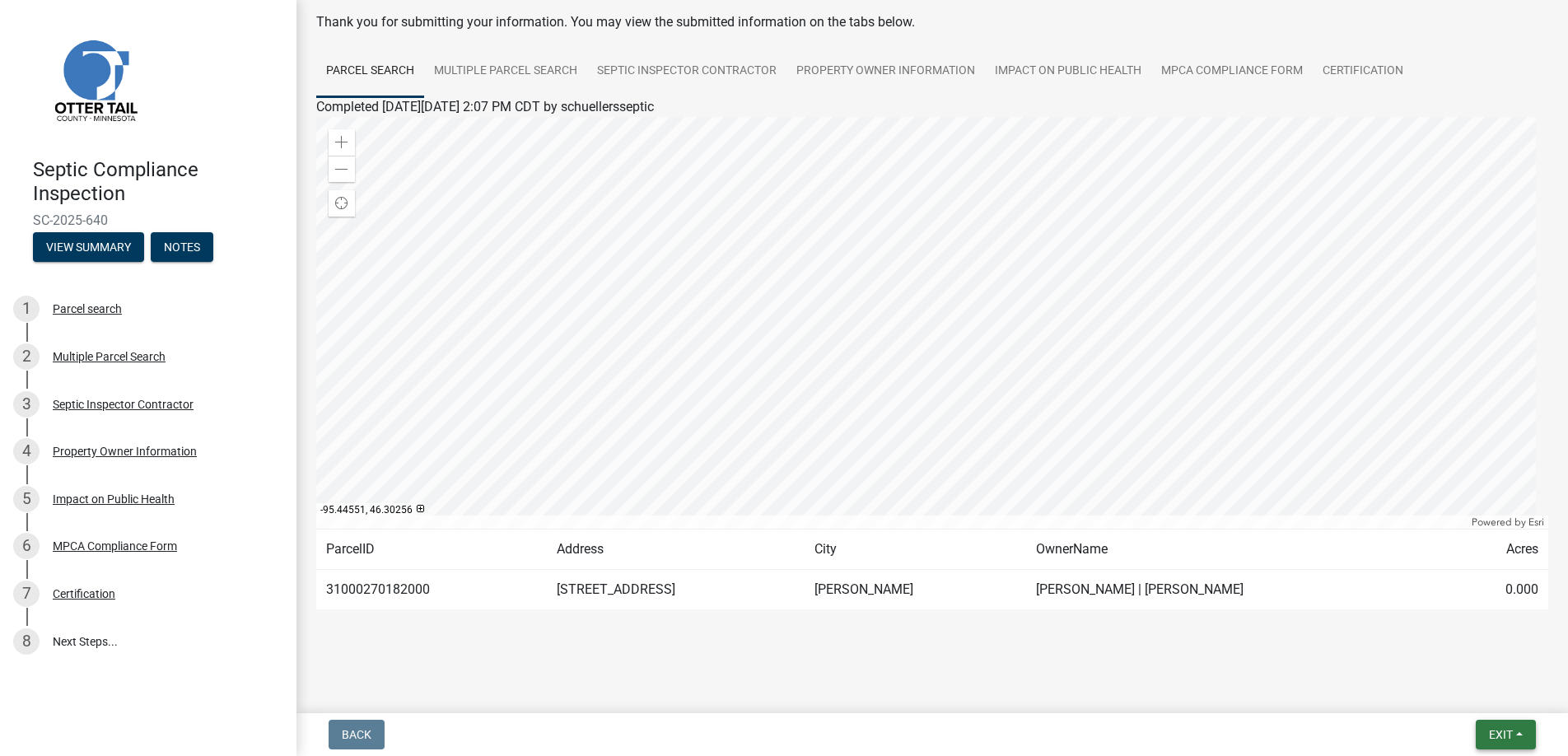
click at [1501, 729] on span "Exit" at bounding box center [1500, 735] width 24 height 13
click at [1476, 688] on button "Save & Exit" at bounding box center [1470, 692] width 131 height 40
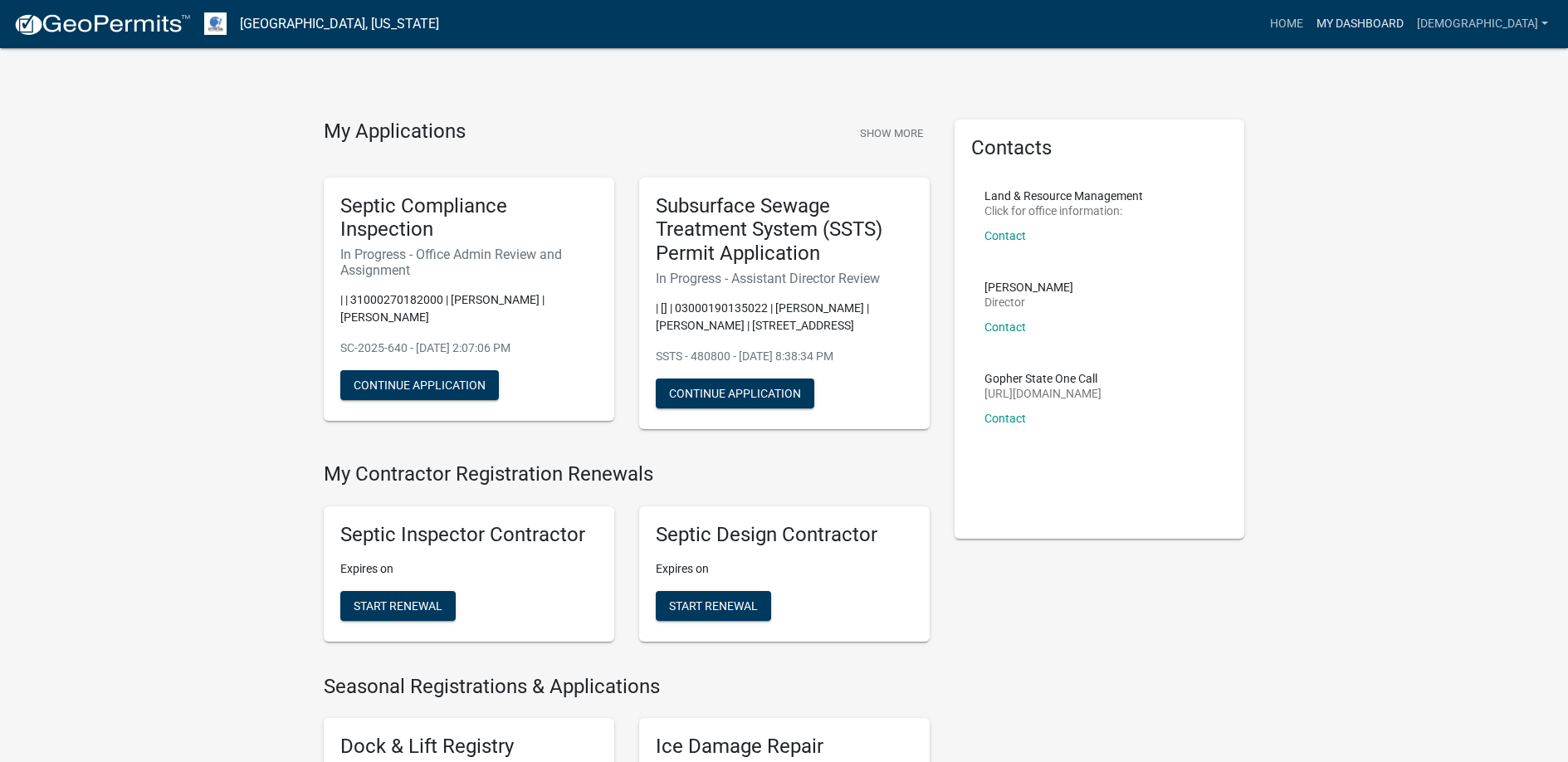
click at [1372, 17] on link "My Dashboard" at bounding box center [1360, 23] width 100 height 31
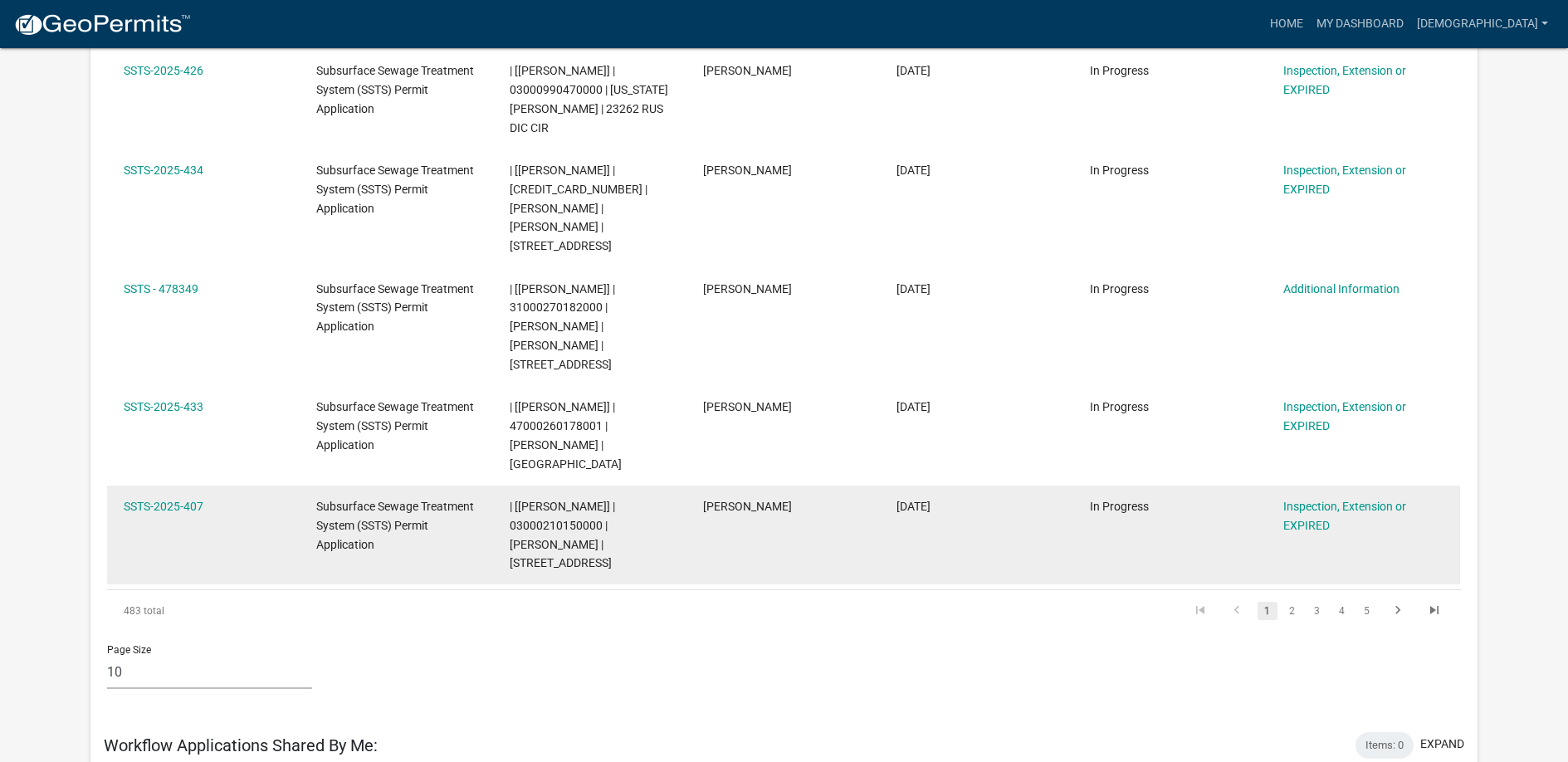
scroll to position [801, 0]
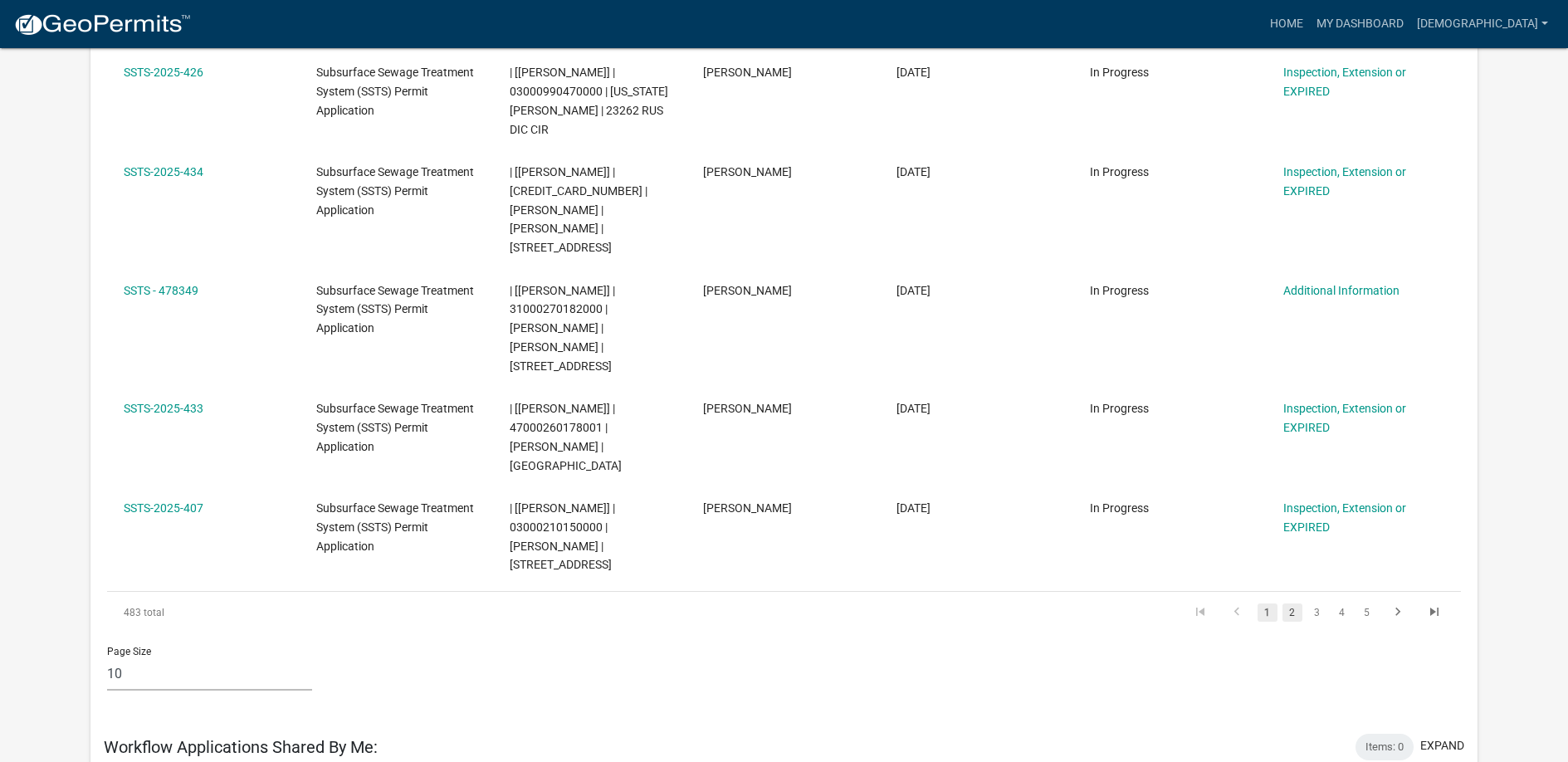
click at [1293, 604] on link "2" at bounding box center [1292, 612] width 20 height 18
